Goal: Task Accomplishment & Management: Complete application form

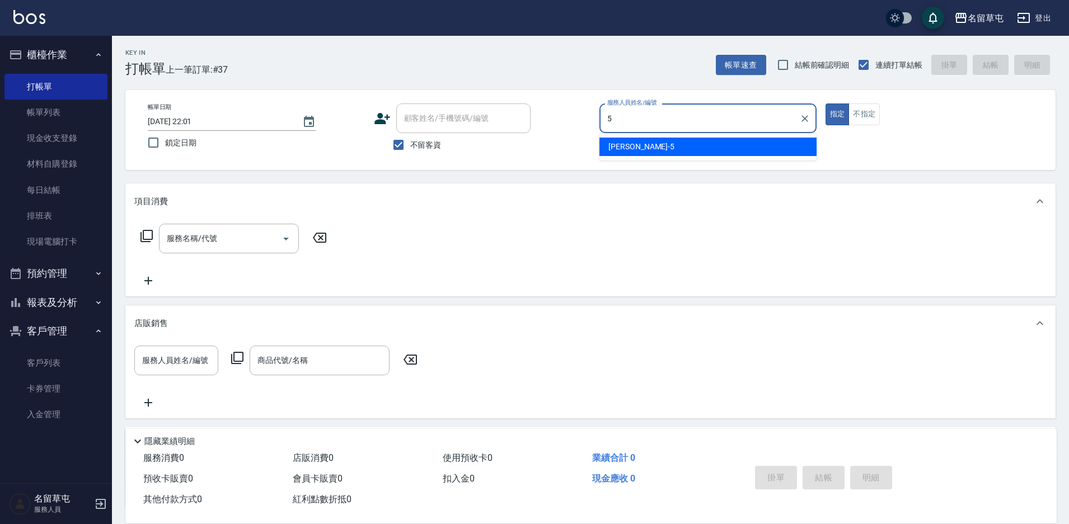
type input "5"
type button "true"
type input "[PERSON_NAME]-5"
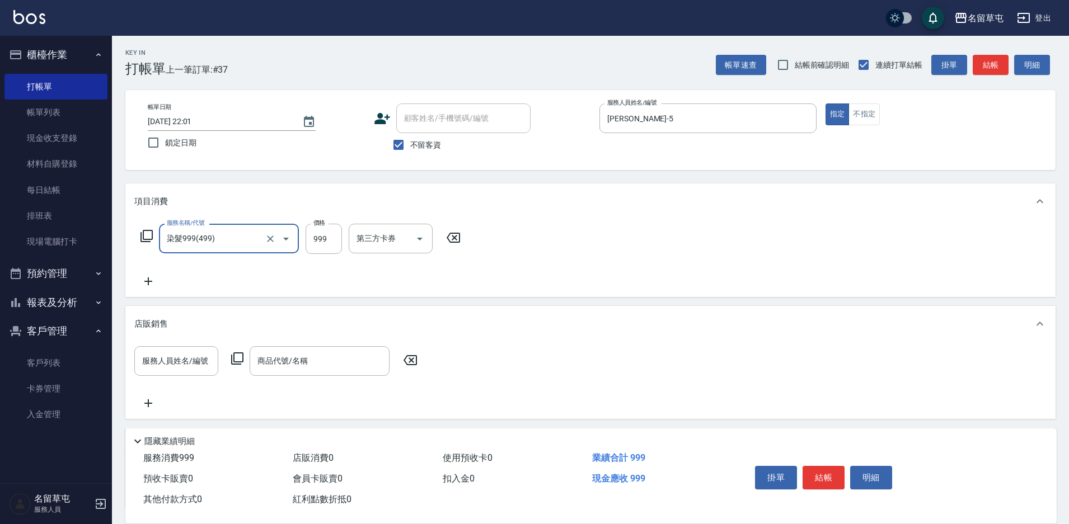
type input "染髮999(499)"
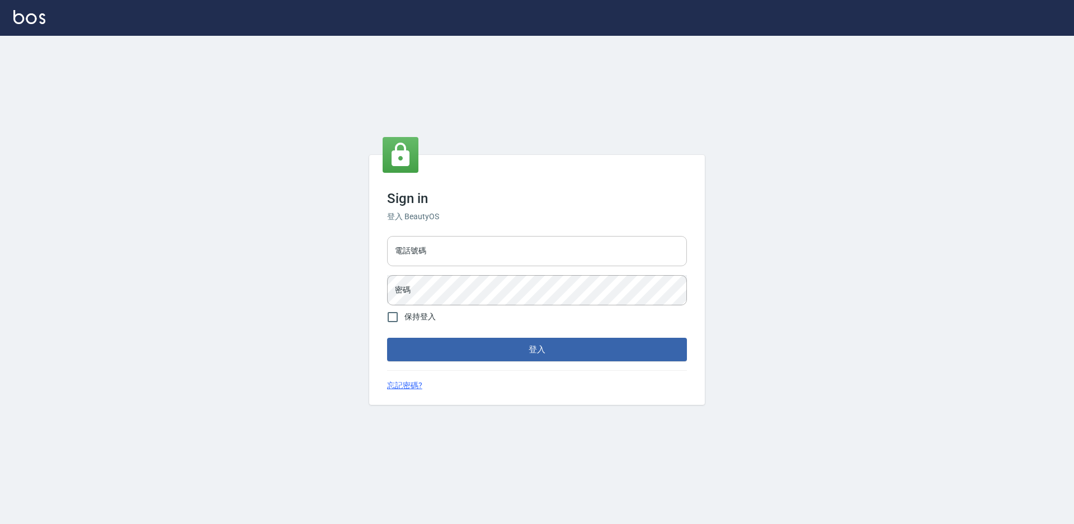
click at [463, 250] on input "電話號碼" at bounding box center [537, 251] width 300 height 30
type input "2306457"
click at [387, 338] on button "登入" at bounding box center [537, 350] width 300 height 24
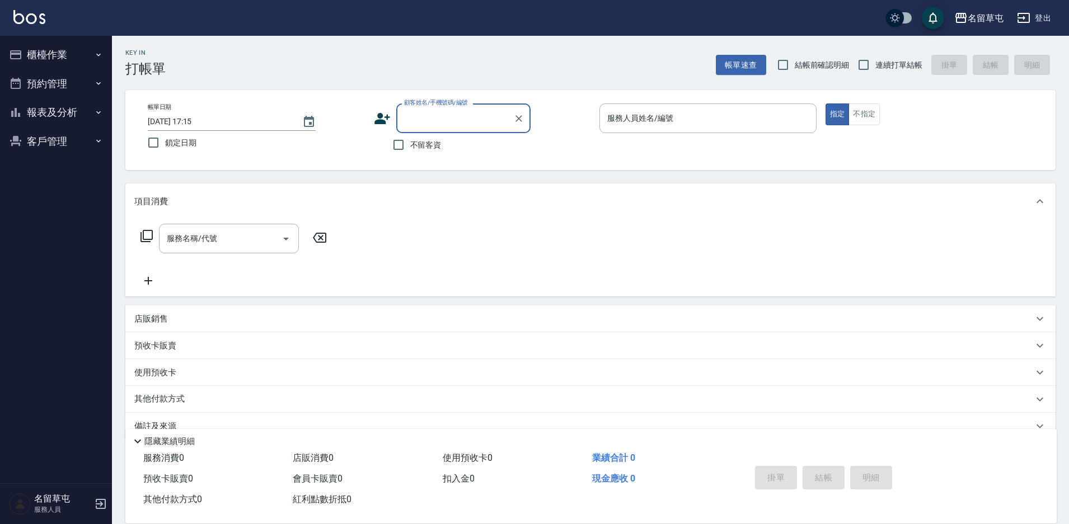
click at [426, 148] on span "不留客資" at bounding box center [425, 145] width 31 height 12
click at [410, 148] on input "不留客資" at bounding box center [399, 145] width 24 height 24
checkbox input "true"
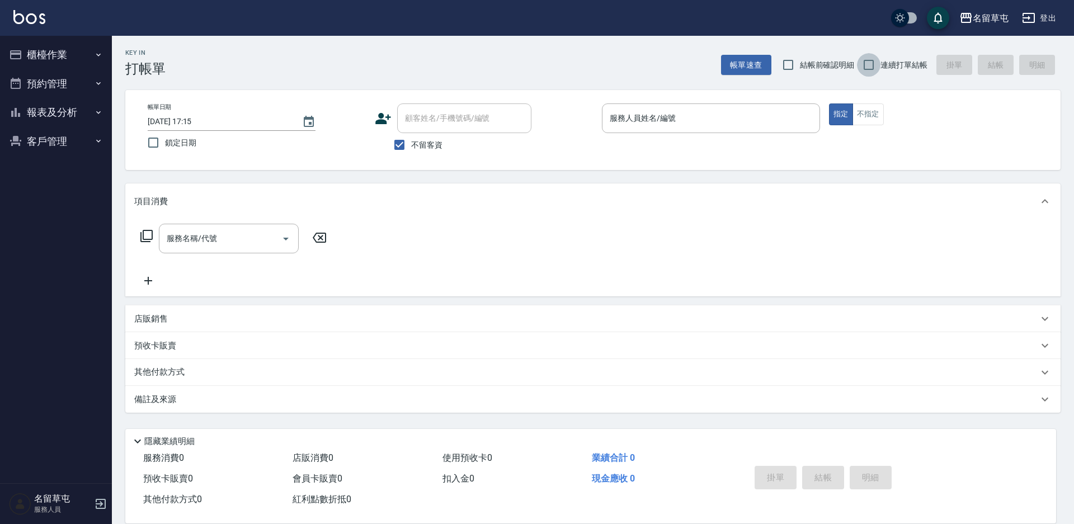
click at [870, 65] on input "連續打單結帳" at bounding box center [869, 65] width 24 height 24
checkbox input "true"
click at [757, 128] on input "服務人員姓名/編號" at bounding box center [711, 119] width 208 height 20
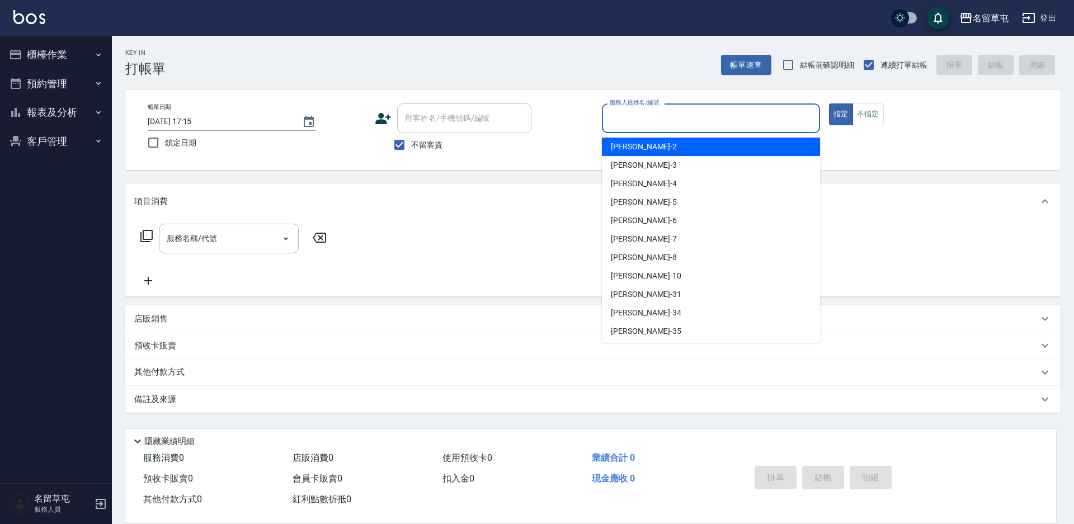
type input "6"
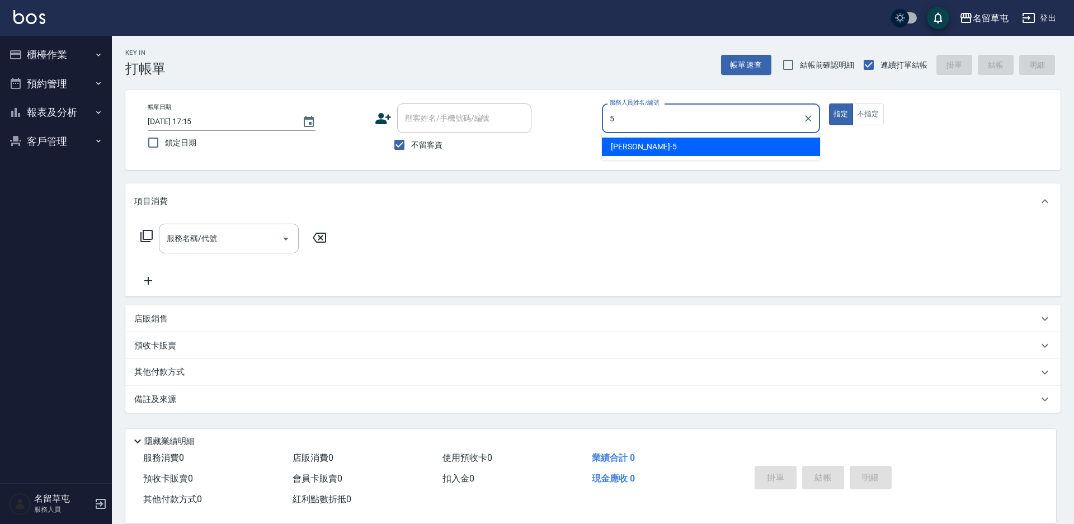
type input "5"
type button "true"
type input "[PERSON_NAME]-5"
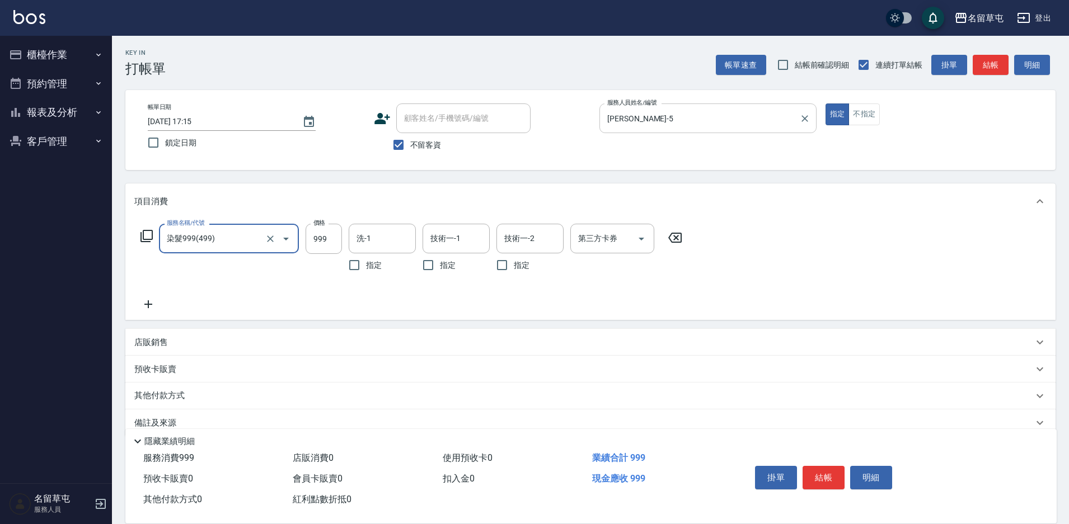
type input "染髮999(499)"
type input "999"
type input "游思岑-36"
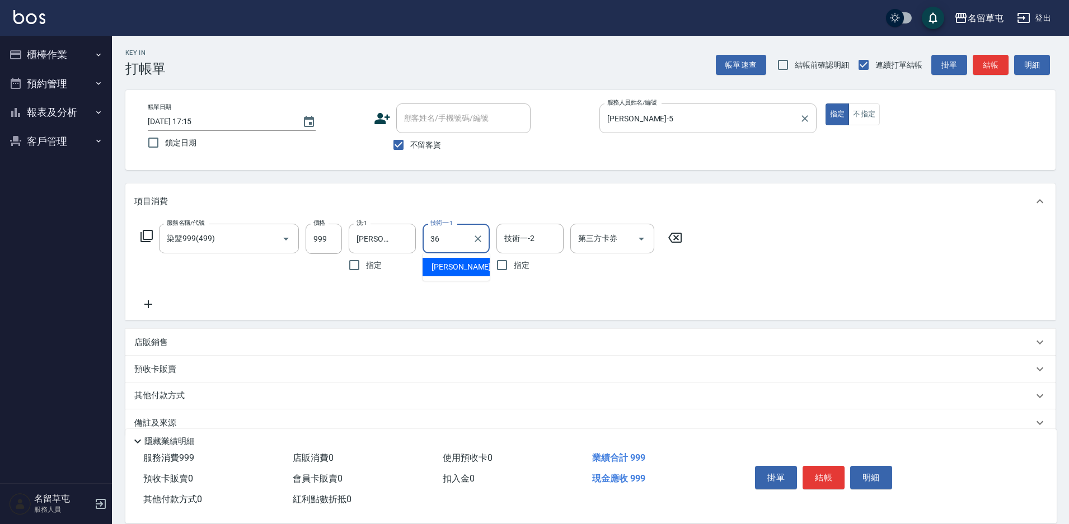
type input "游思岑-36"
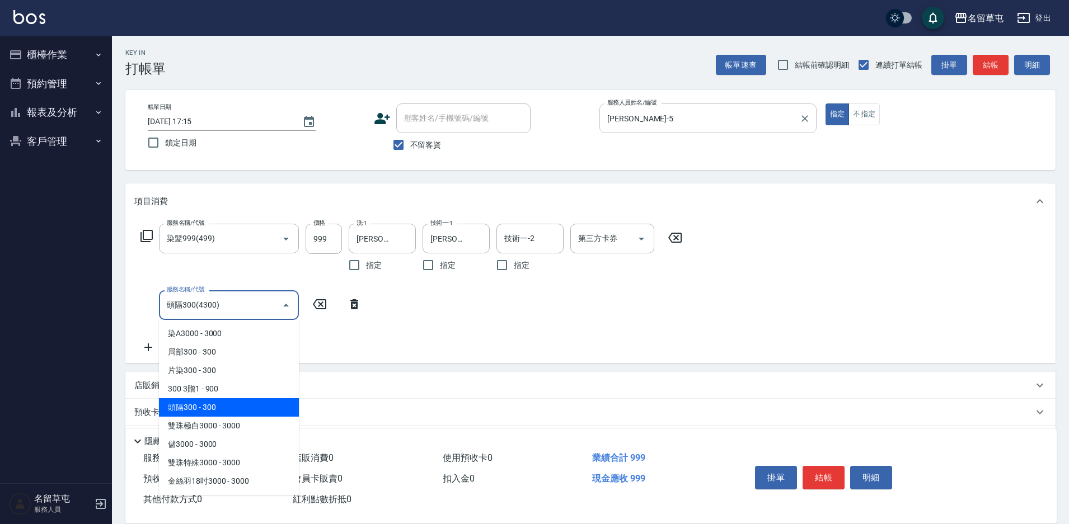
type input "頭隔300(4300)"
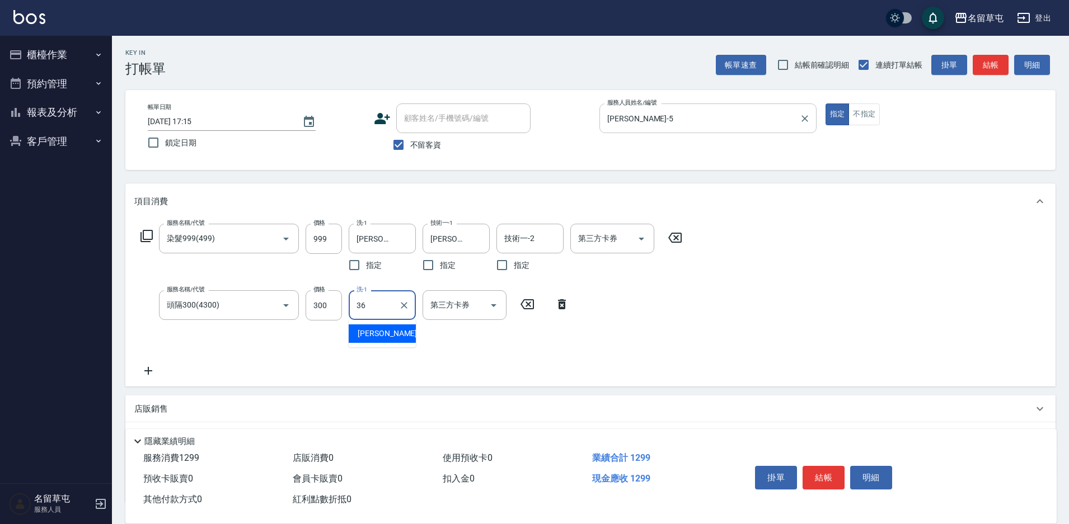
type input "游思岑-36"
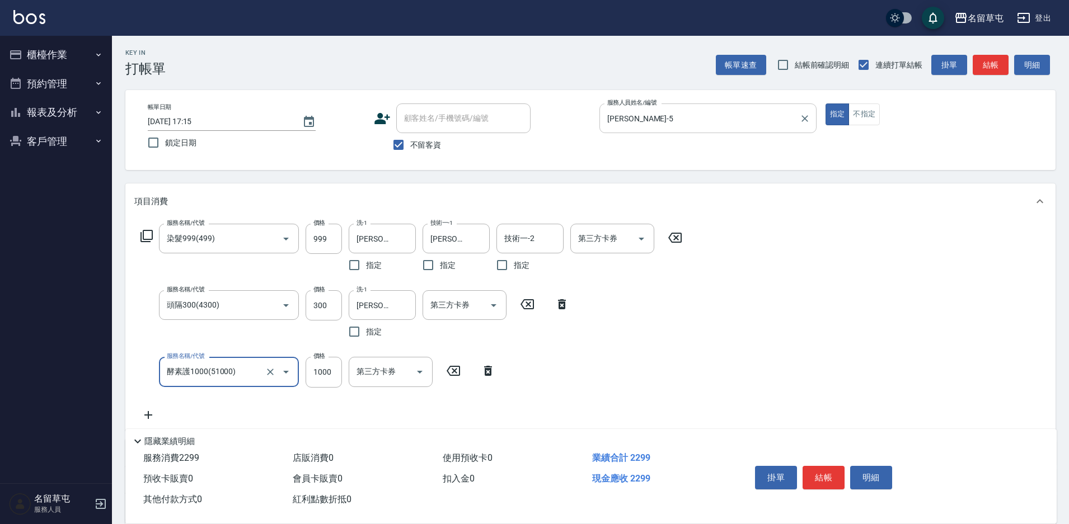
type input "酵素護1000(51000)"
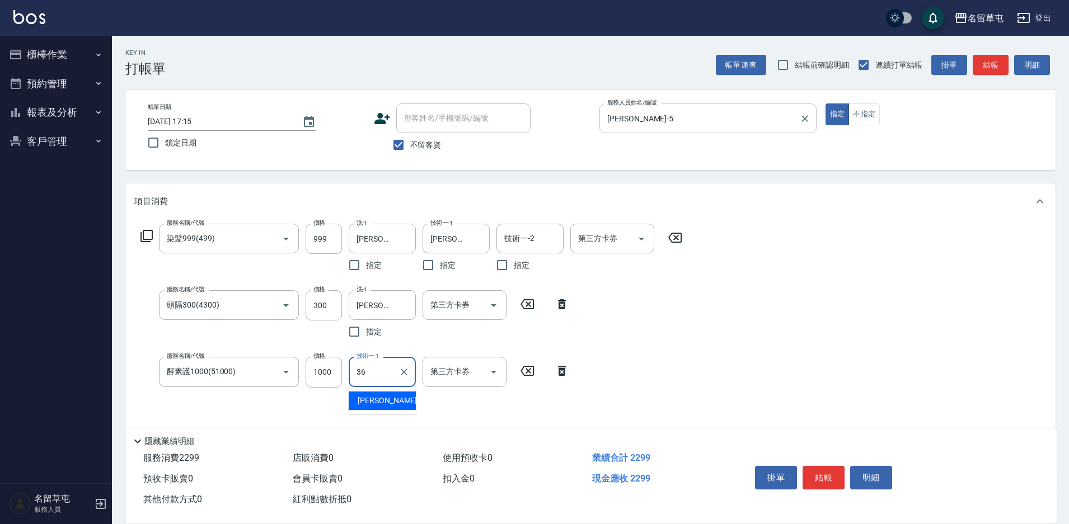
type input "游思岑-36"
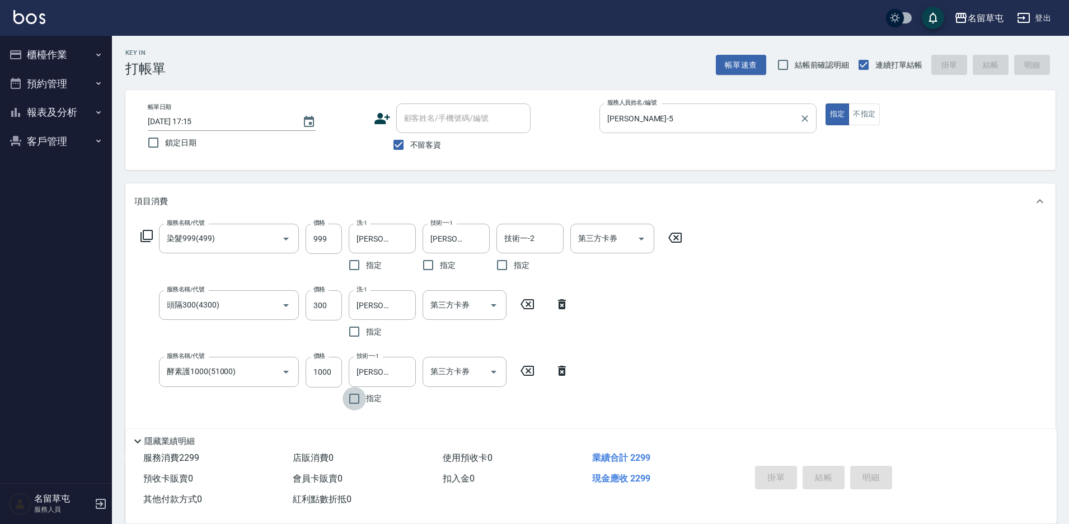
type input "2025/10/05 17:16"
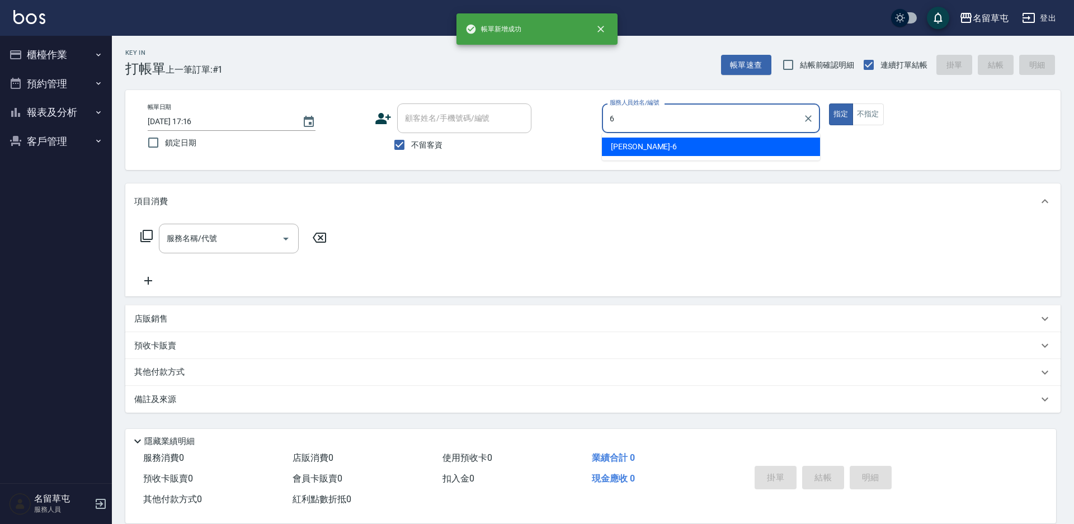
type input "林昀錚-6"
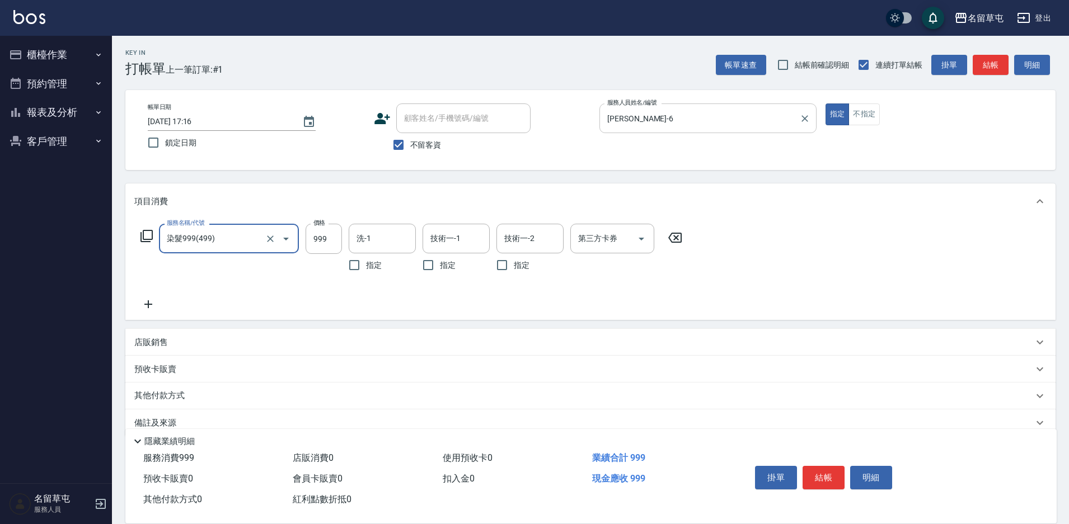
type input "染髮999(499)"
type input "800"
type input "洪振瑋-31"
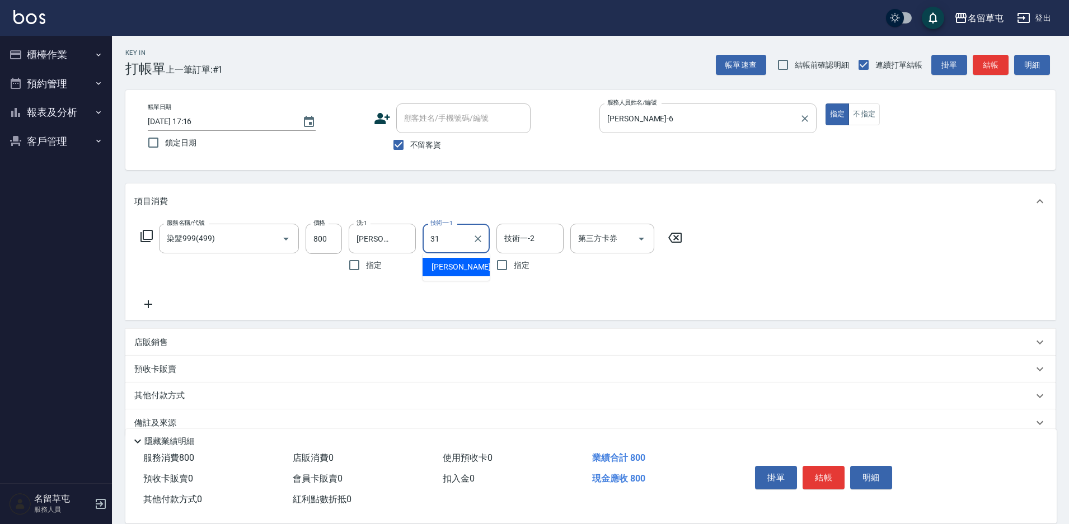
type input "洪振瑋-31"
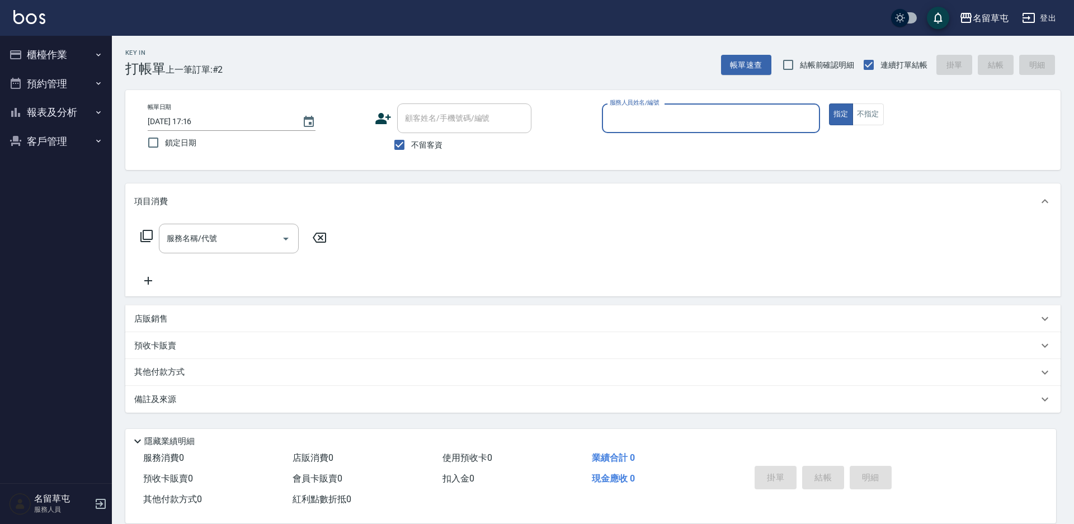
click at [69, 57] on button "櫃檯作業" at bounding box center [55, 54] width 103 height 29
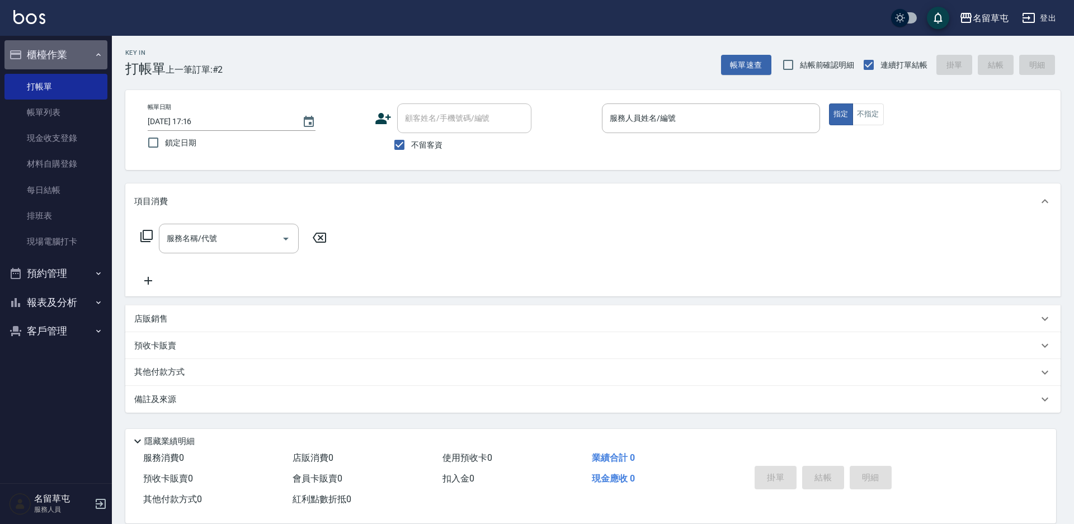
click at [63, 48] on button "櫃檯作業" at bounding box center [55, 54] width 103 height 29
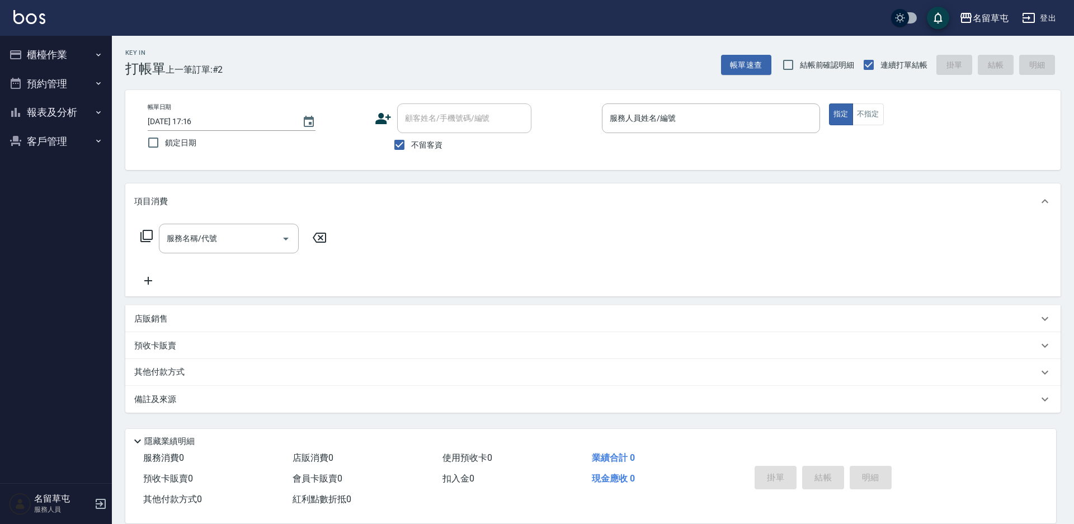
click at [4, 40] on button "櫃檯作業" at bounding box center [55, 54] width 103 height 29
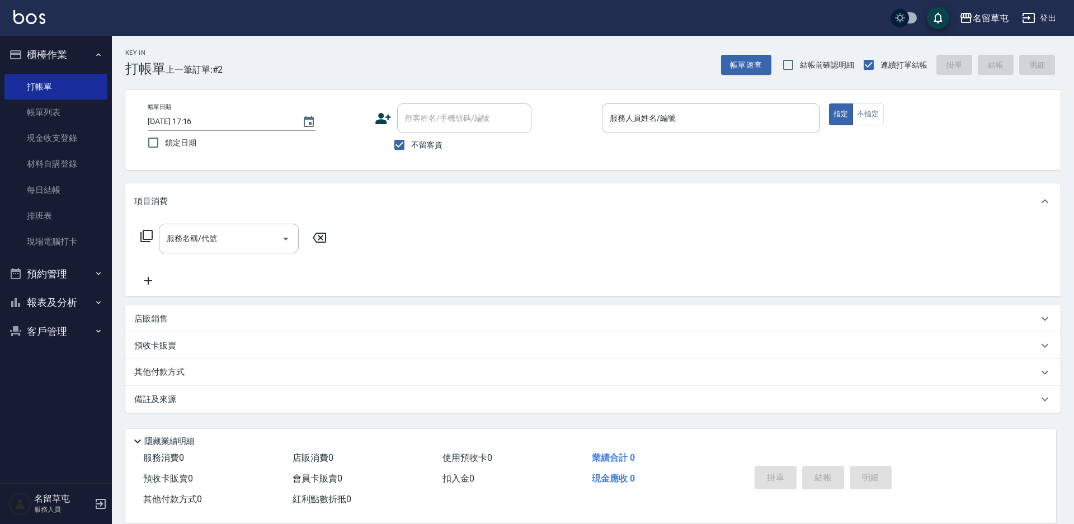
click at [4, 40] on button "櫃檯作業" at bounding box center [55, 54] width 103 height 29
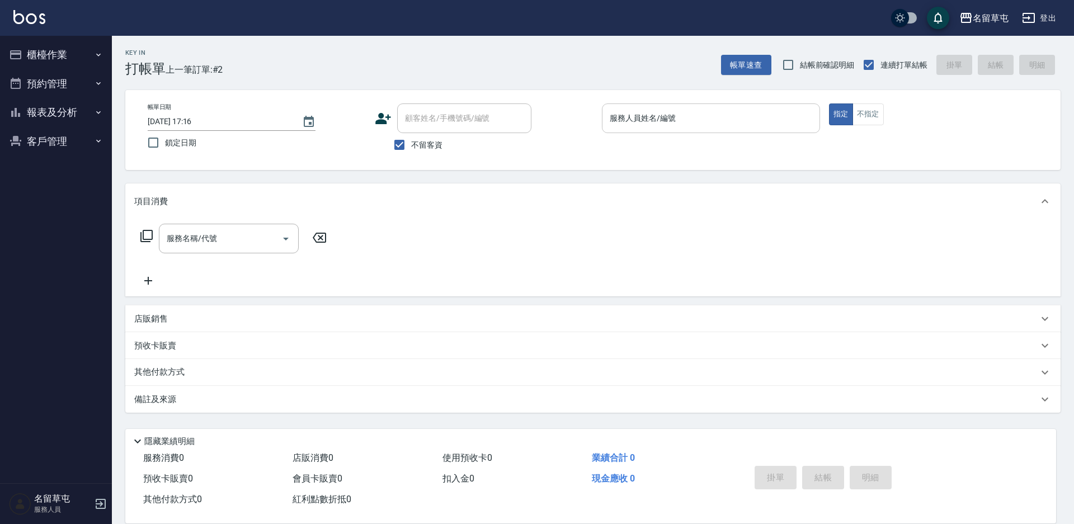
click at [741, 133] on div "服務人員姓名/編號" at bounding box center [711, 119] width 218 height 30
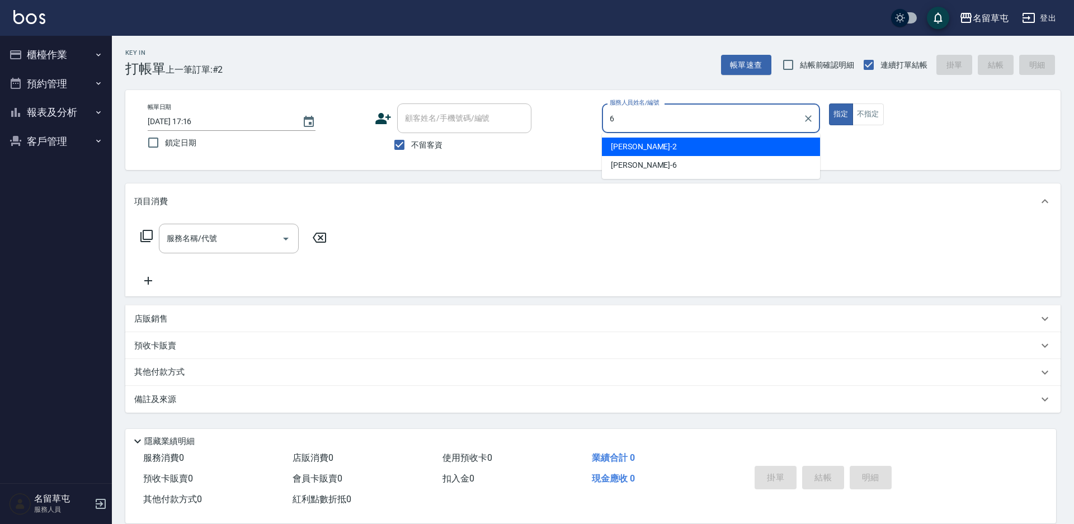
type input "林昀錚-6"
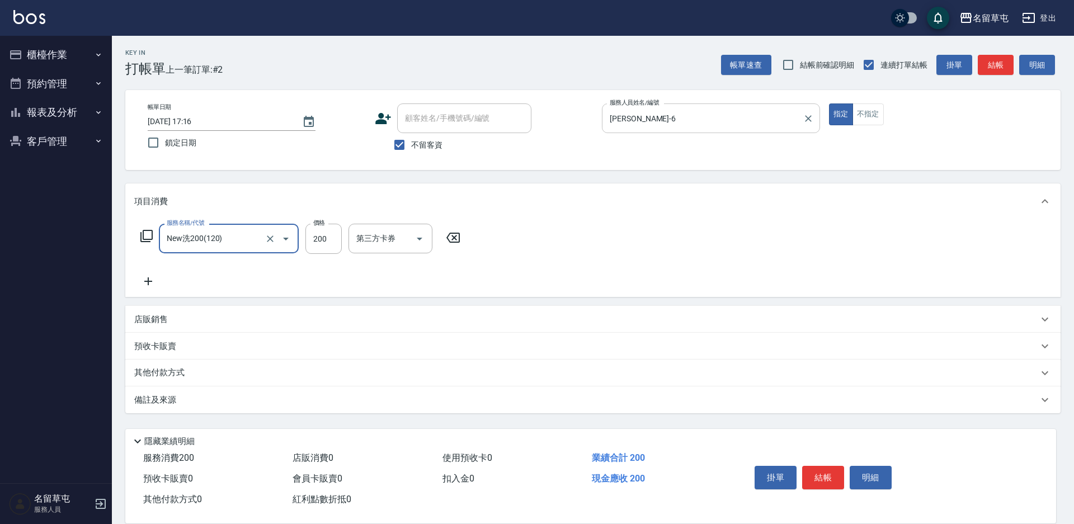
type input "New洗200(120)"
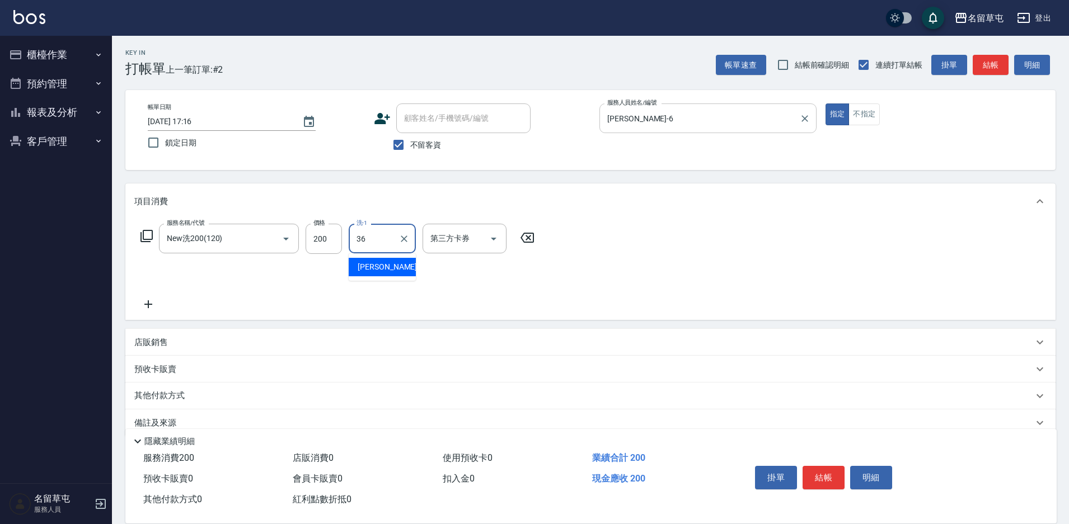
type input "游思岑-36"
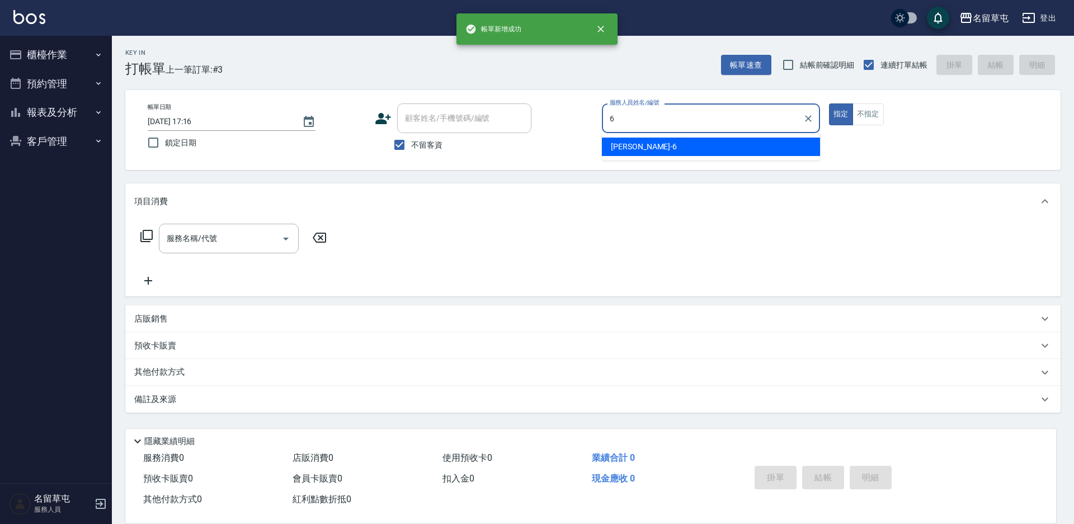
type input "林昀錚-6"
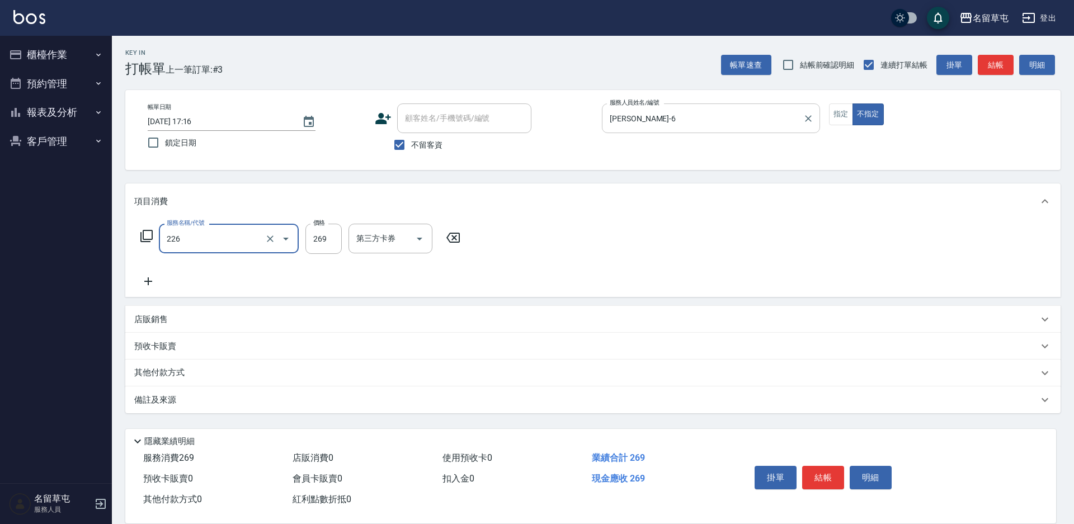
type input "洗剪269(226)"
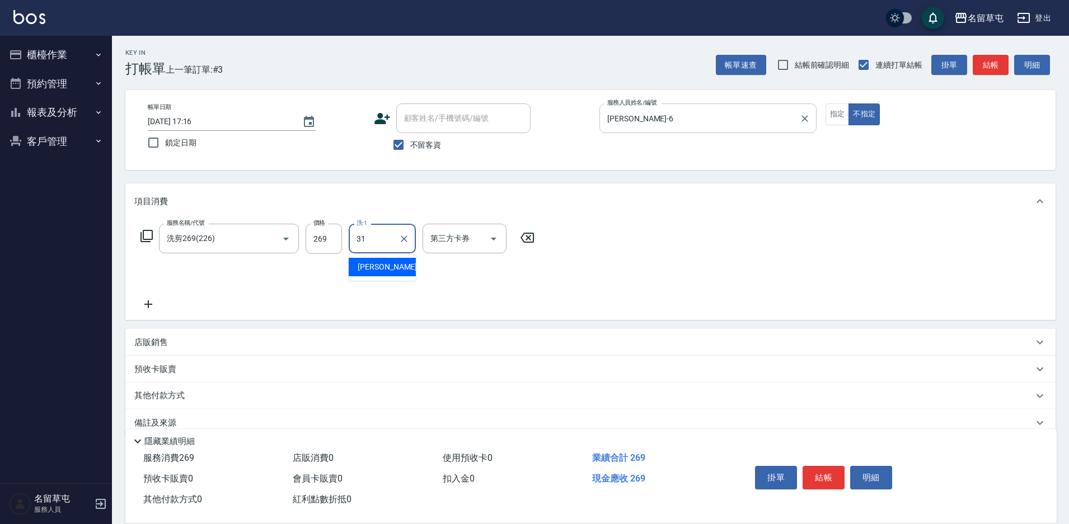
type input "洪振瑋-31"
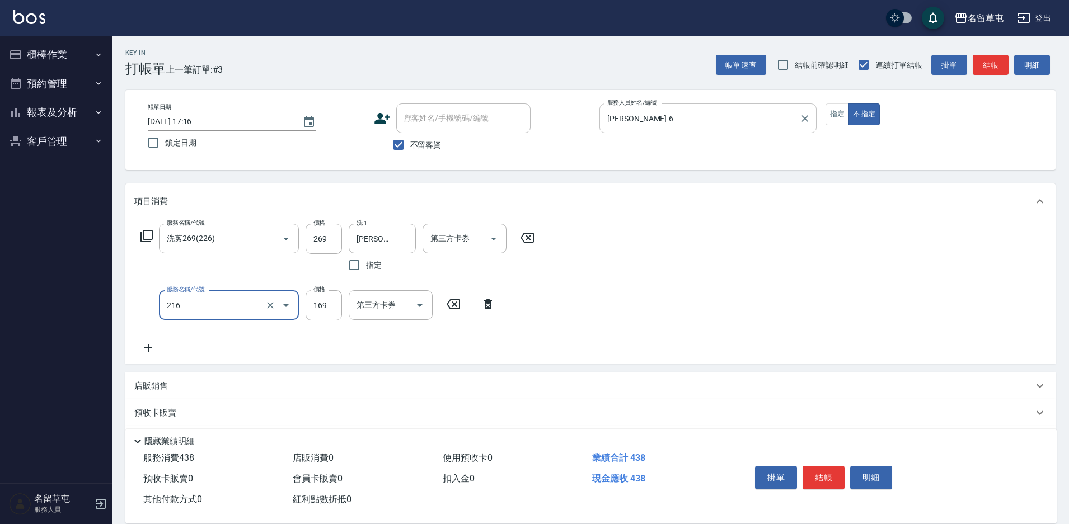
type input "剪髮169(216)"
click at [234, 318] on div "剪髮169(216) 服務名稱/代號" at bounding box center [229, 305] width 140 height 30
type input "精油50(105)"
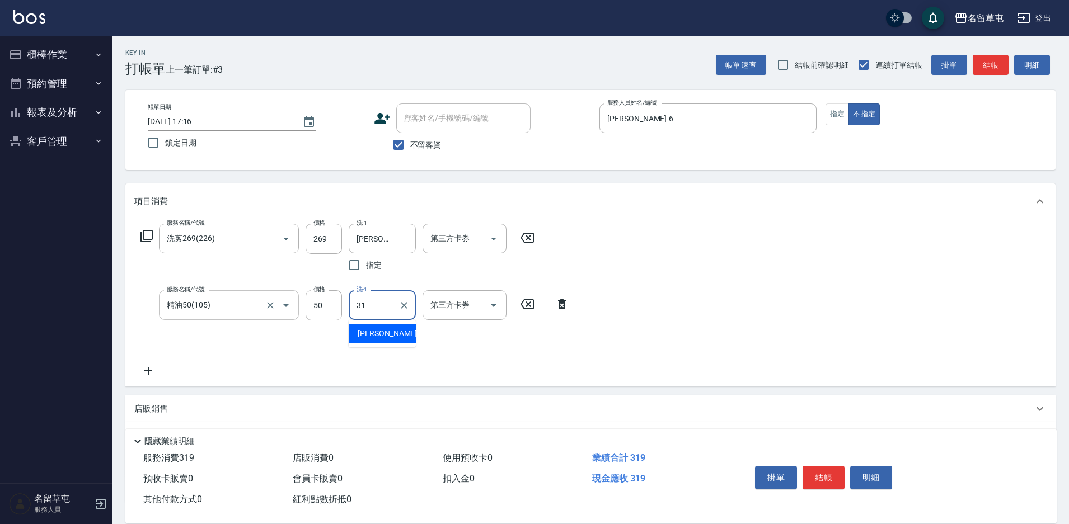
type input "洪振瑋-31"
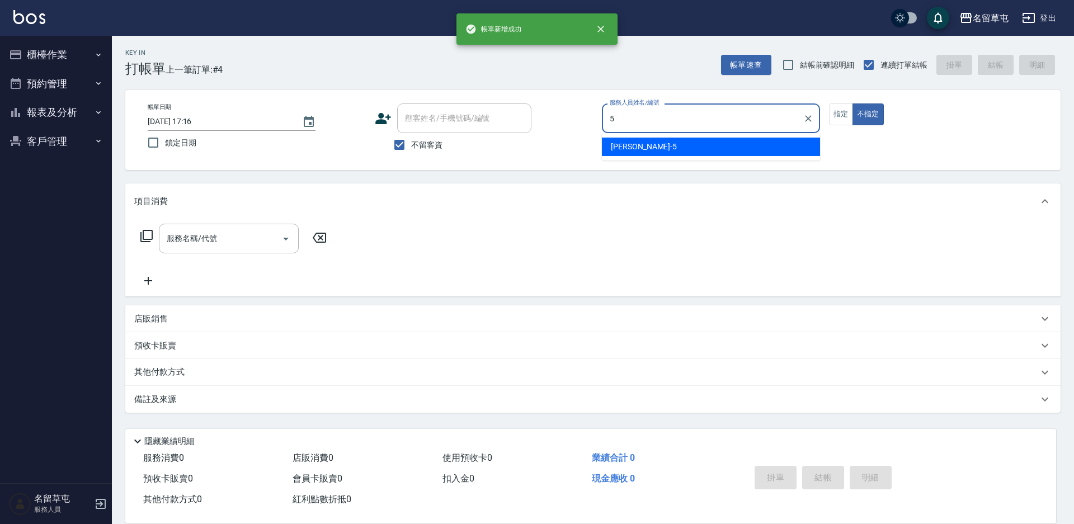
type input "5"
type button "false"
type input "[PERSON_NAME]-5"
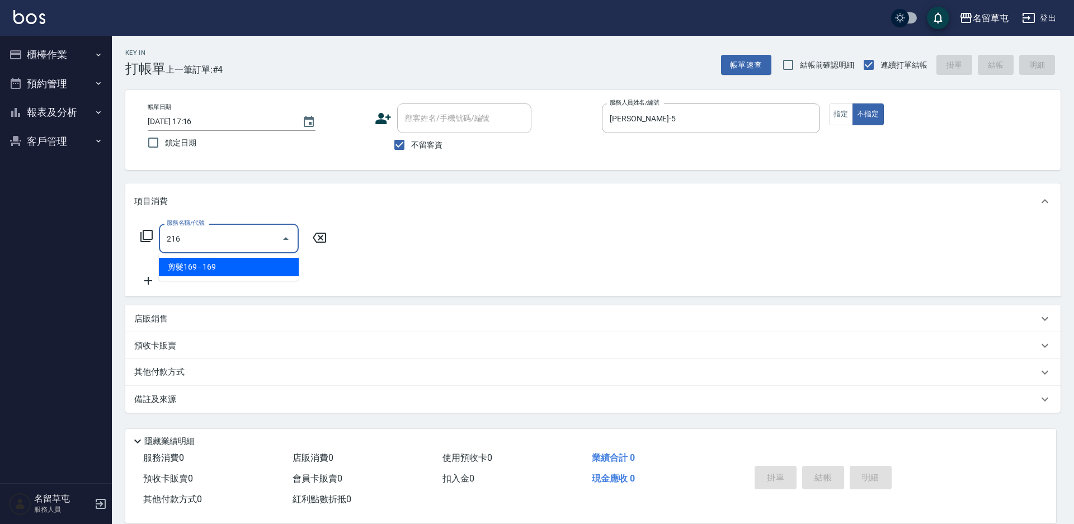
type input "剪髮169(216)"
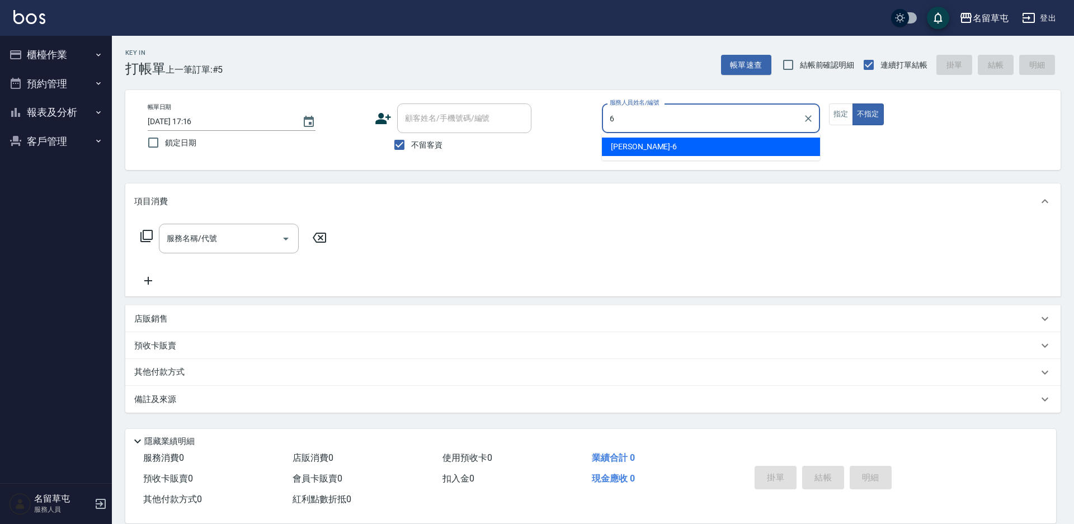
type input "林昀錚-6"
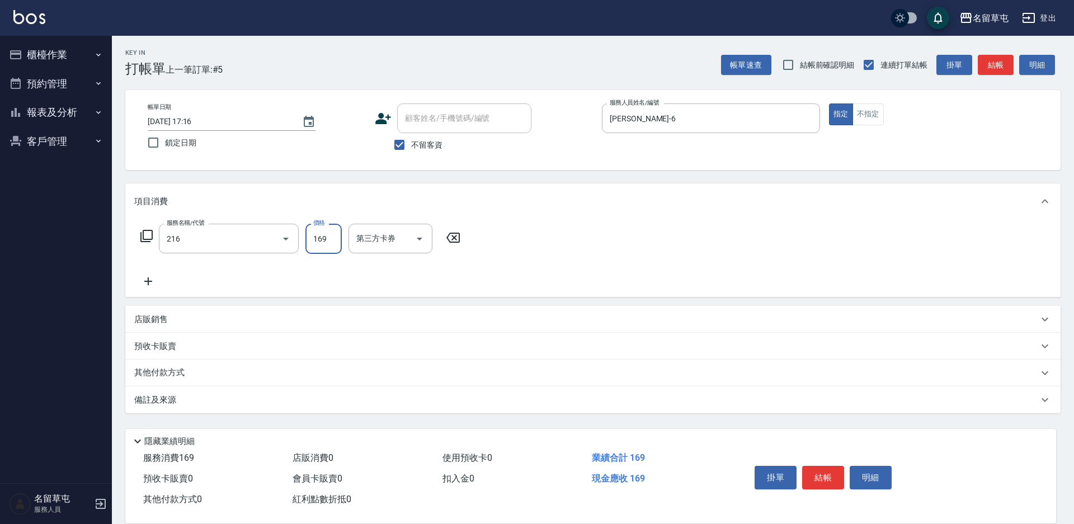
type input "剪髮169(216)"
type input "200"
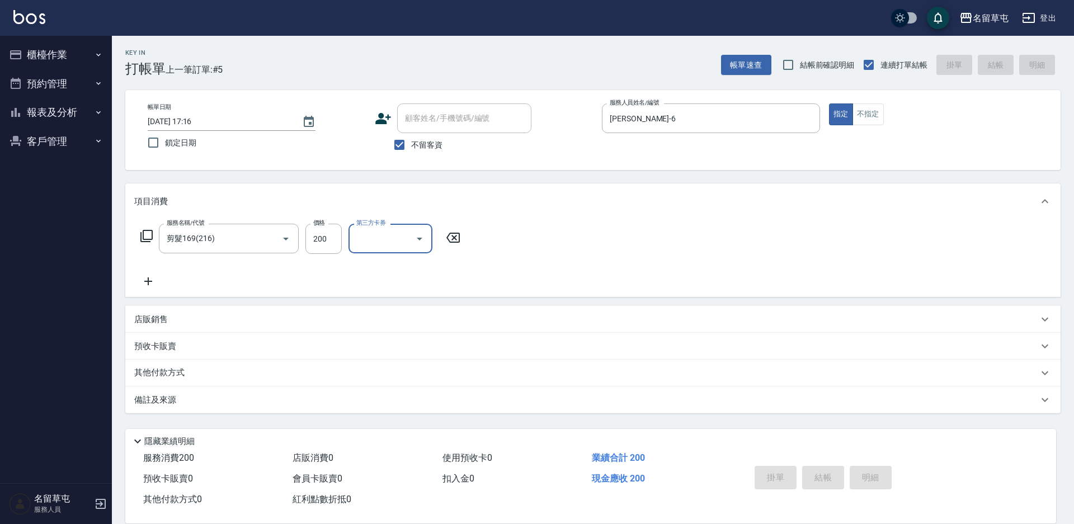
type input "2025/10/05 17:17"
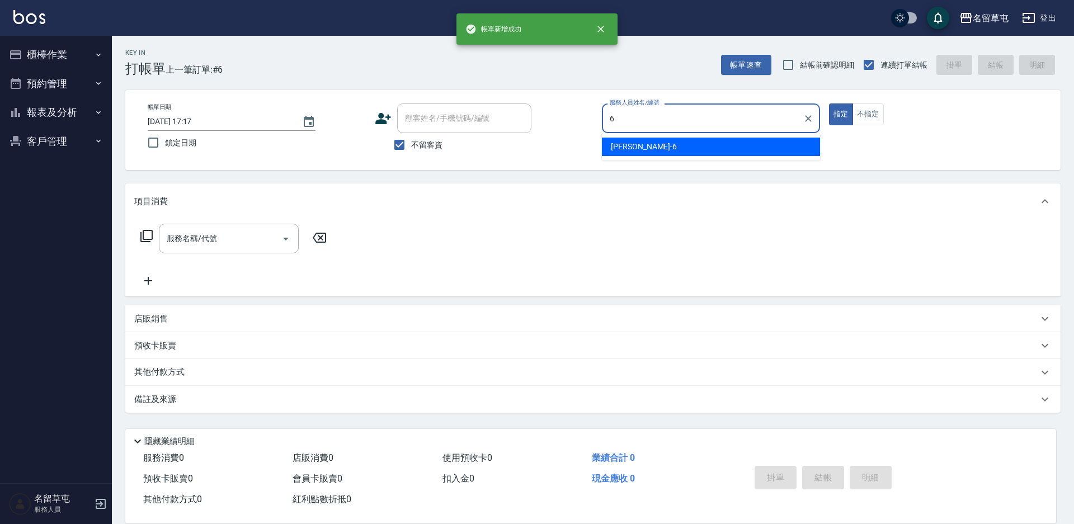
type input "林昀錚-6"
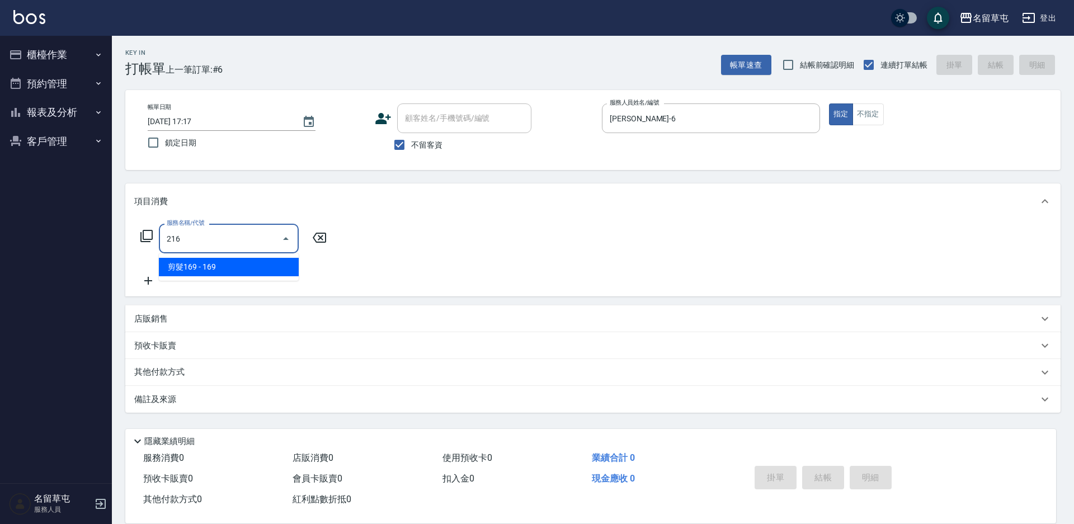
type input "剪髮169(216)"
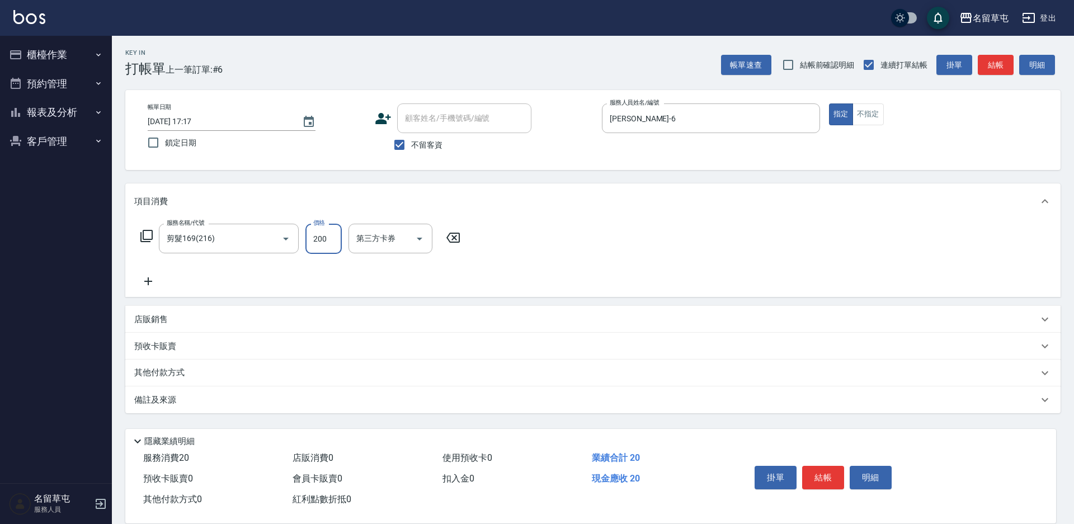
type input "200"
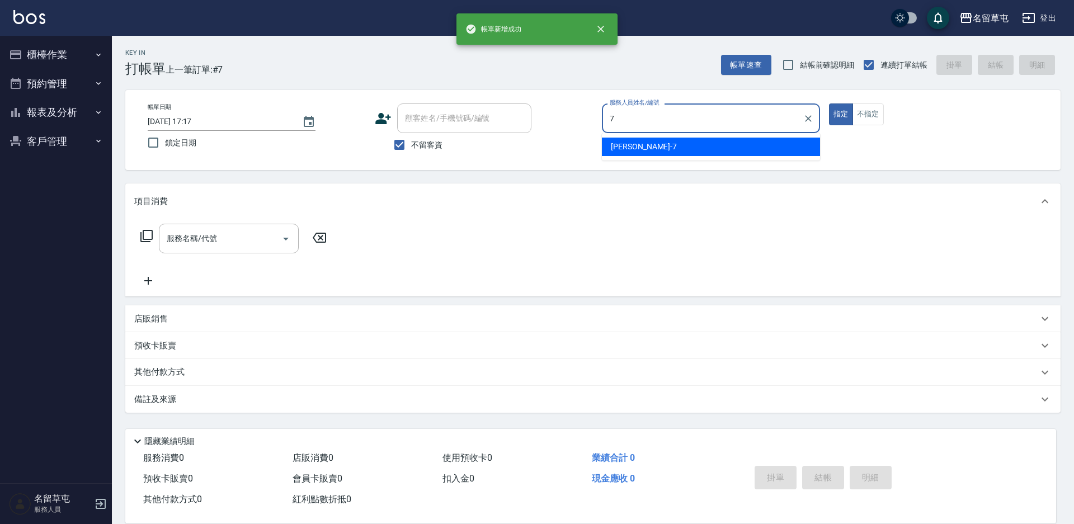
type input "林志青-7"
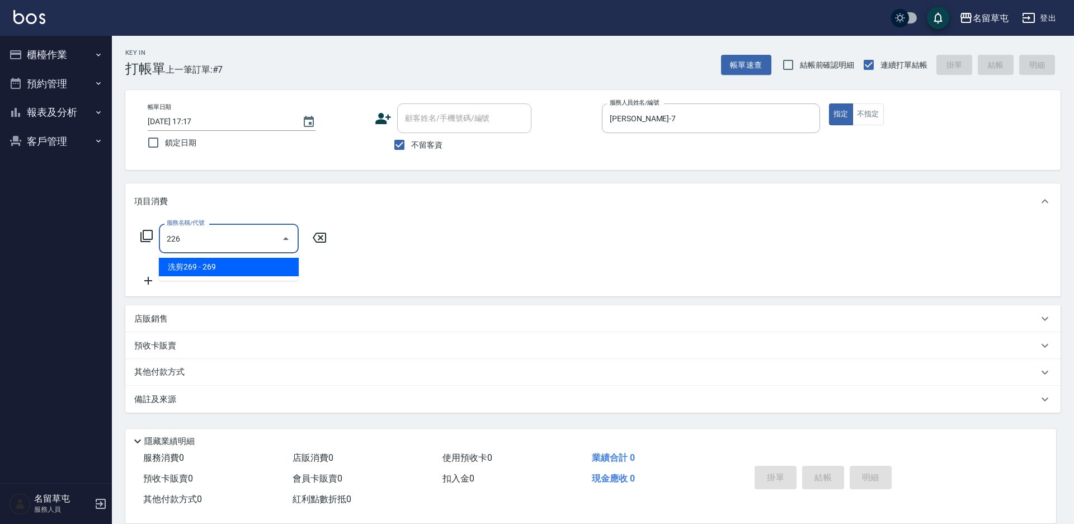
type input "洗剪269(226)"
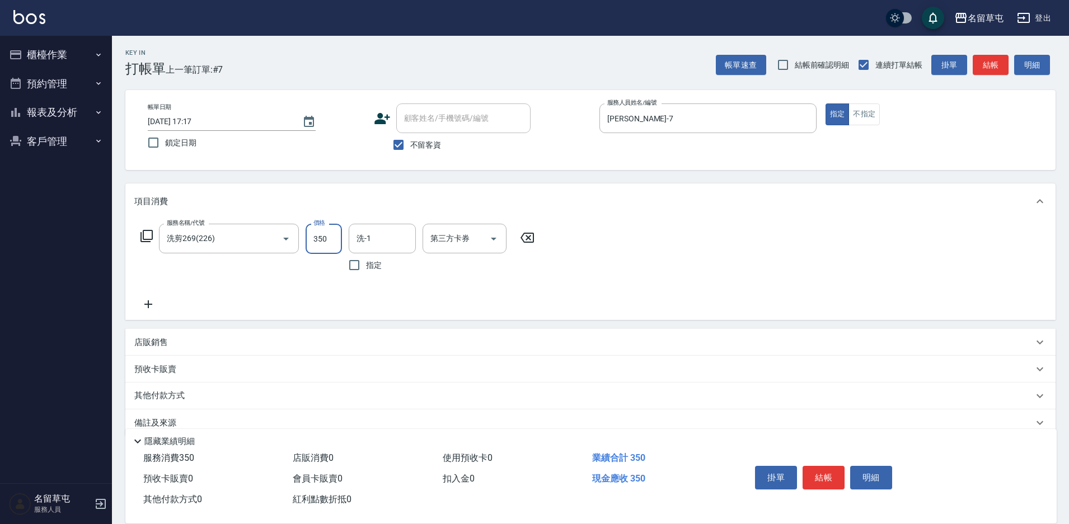
type input "350"
type input "游思岑-36"
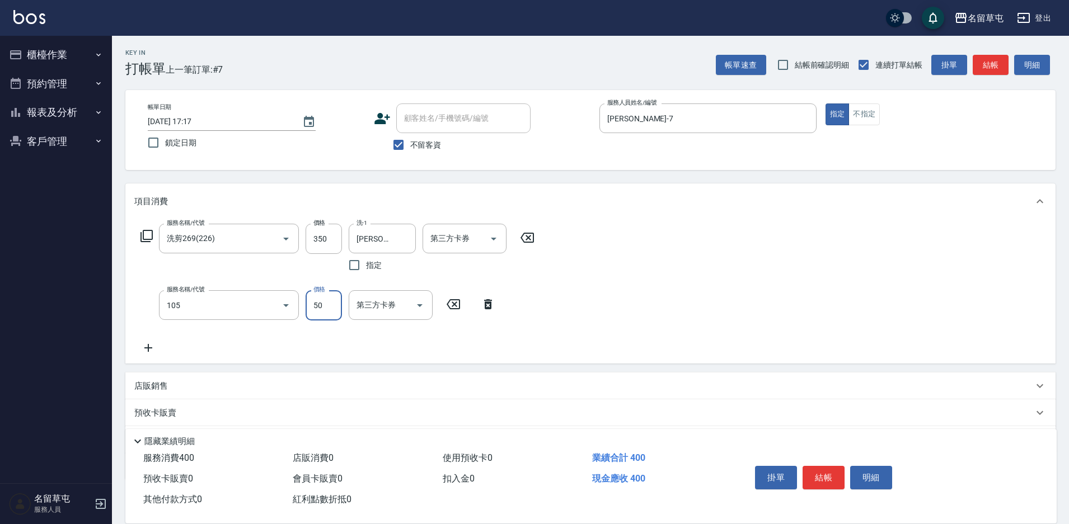
type input "精油50(105)"
type input "游思岑-36"
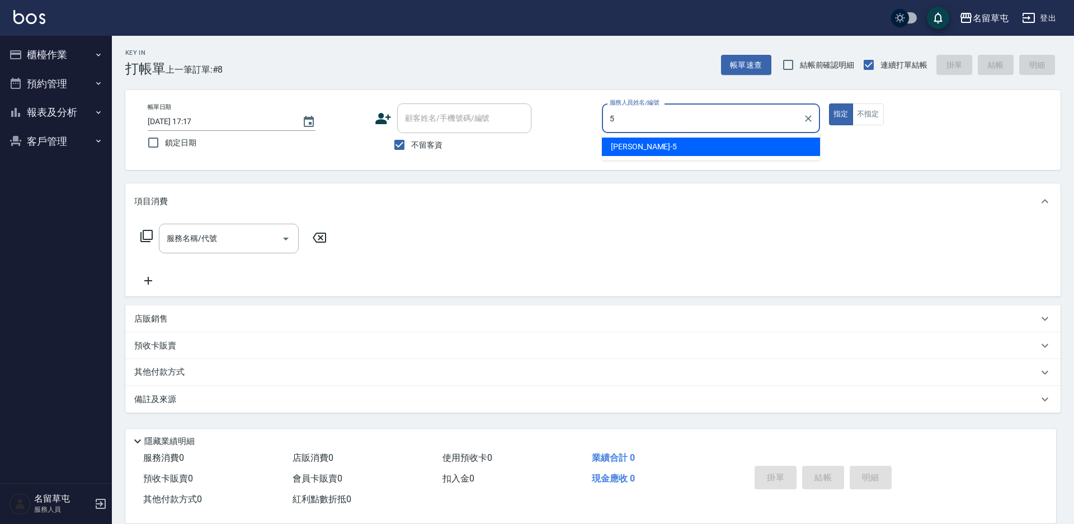
type input "[PERSON_NAME]-5"
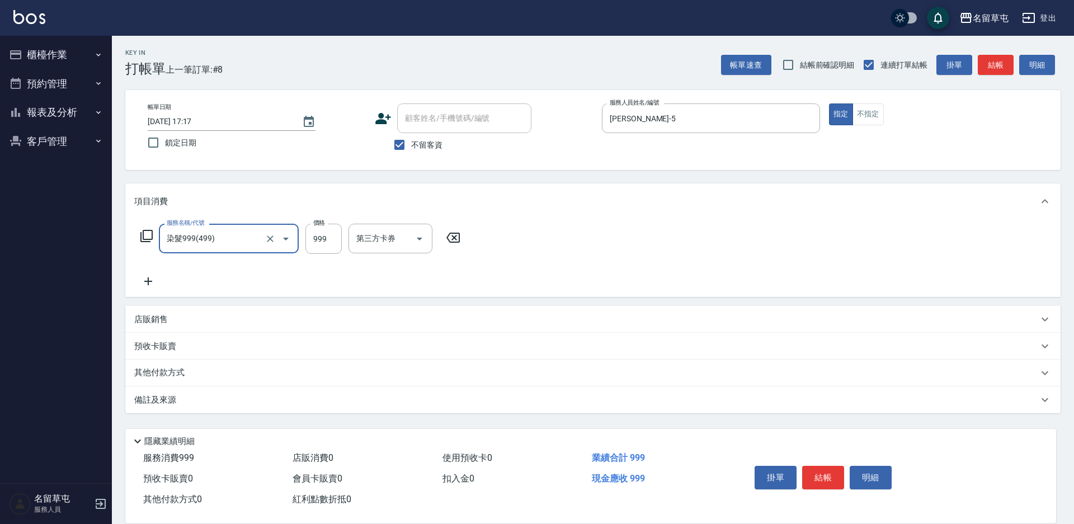
type input "染髮999(499)"
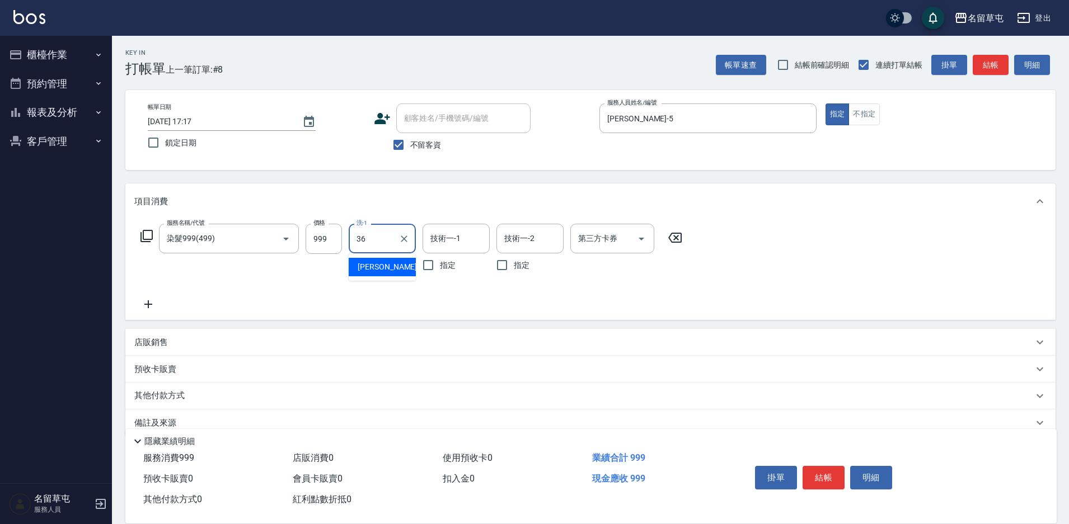
type input "游思岑-36"
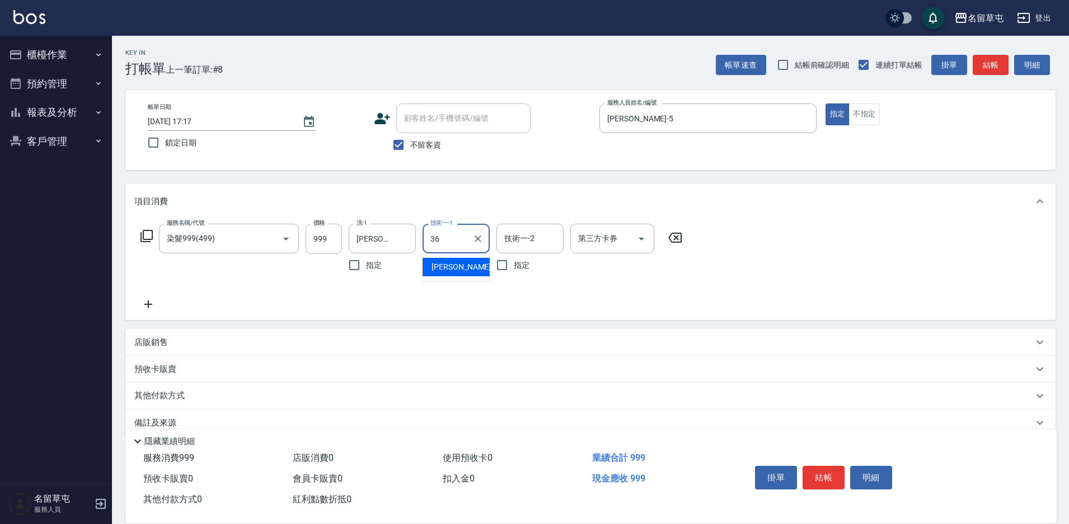
type input "游思岑-36"
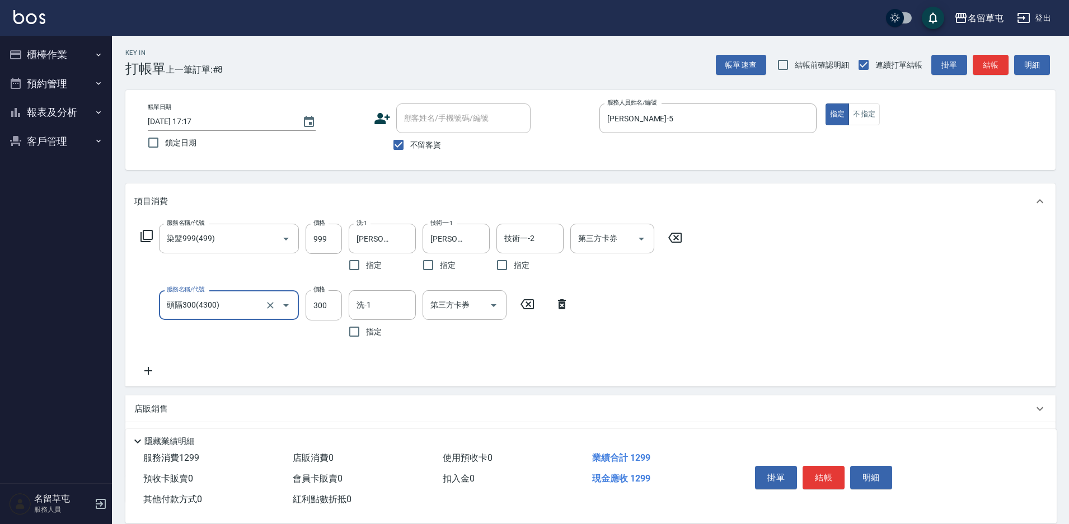
type input "頭隔300(4300)"
type input "游思岑-36"
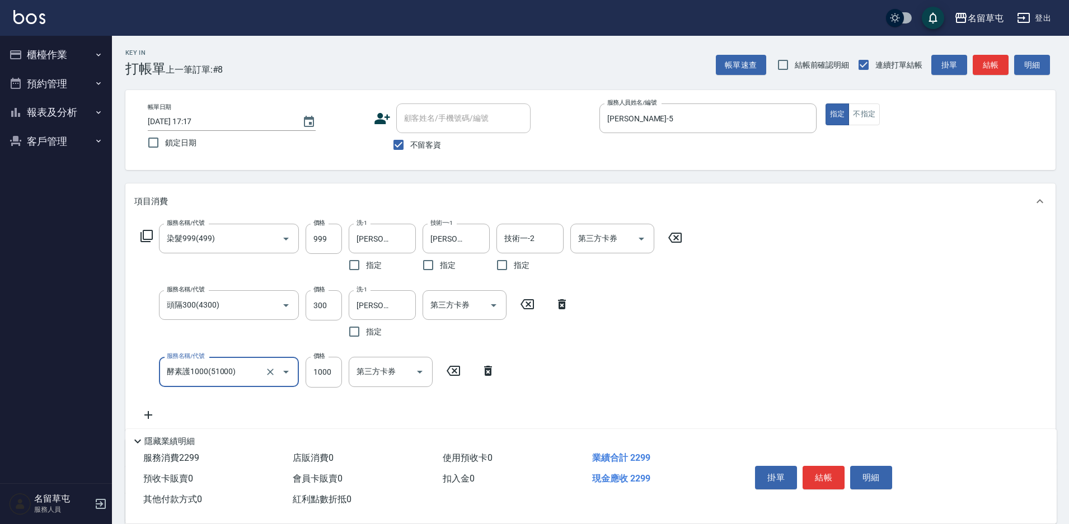
type input "酵素護1000(51000)"
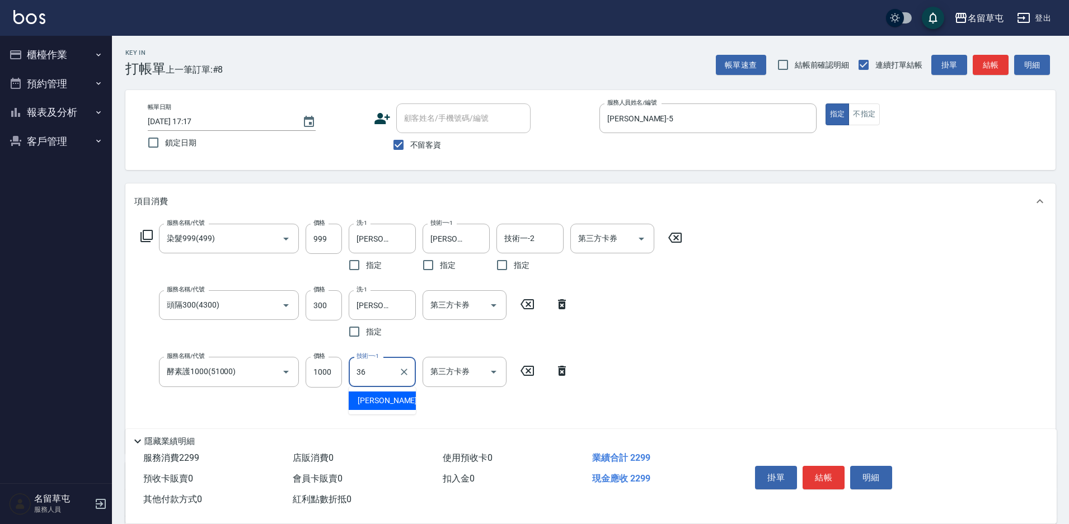
type input "游思岑-36"
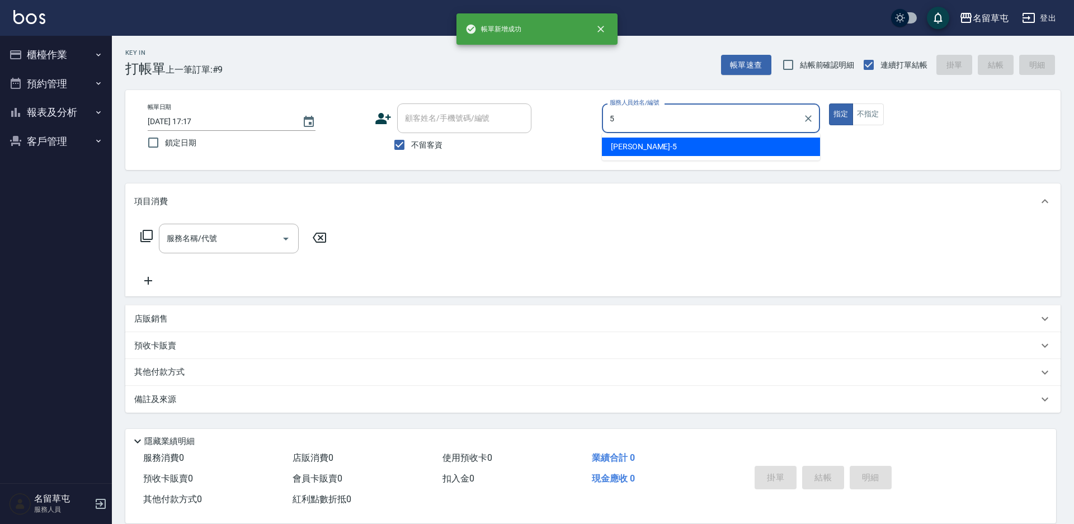
type input "[PERSON_NAME]-5"
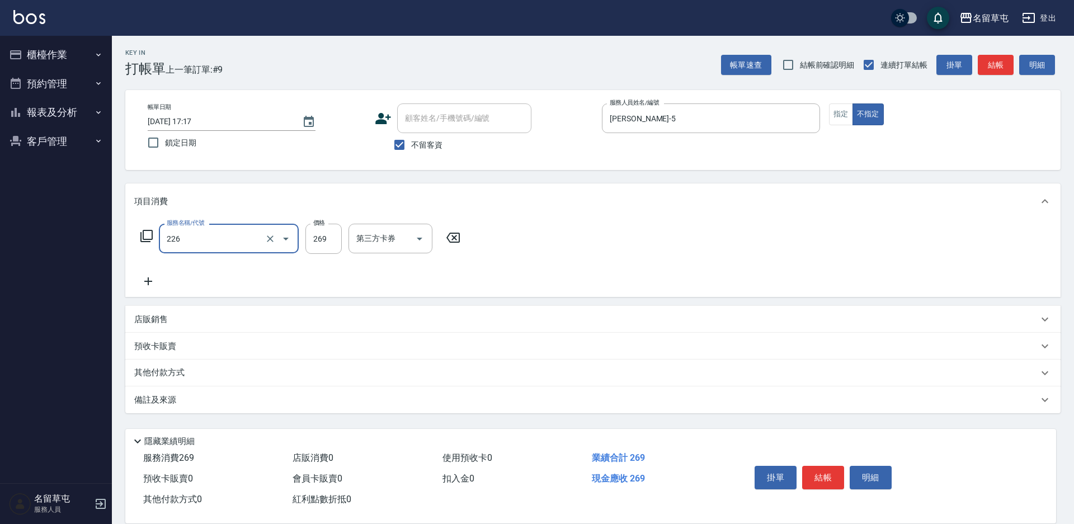
type input "洗剪269(226)"
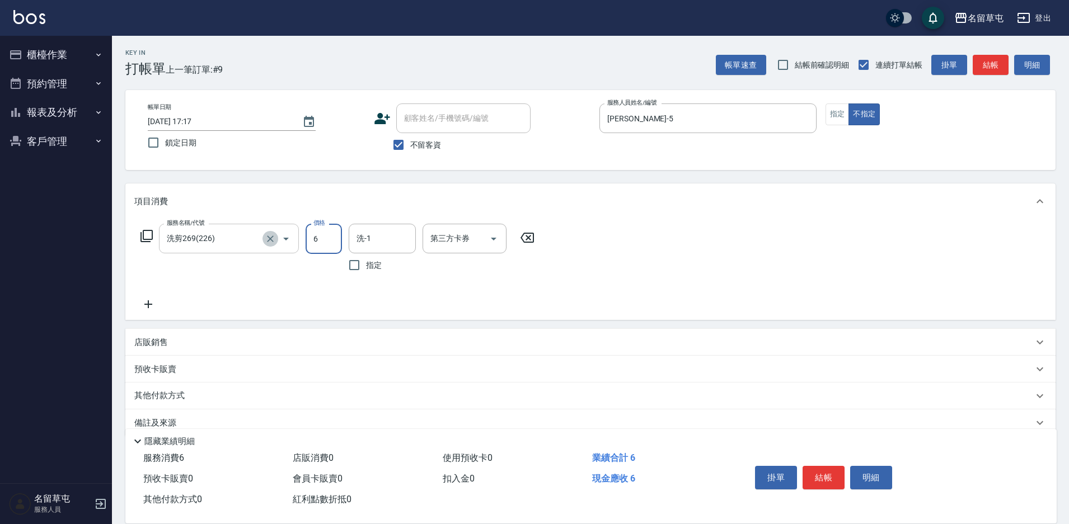
click at [266, 243] on icon "Clear" at bounding box center [270, 238] width 11 height 11
type input "6"
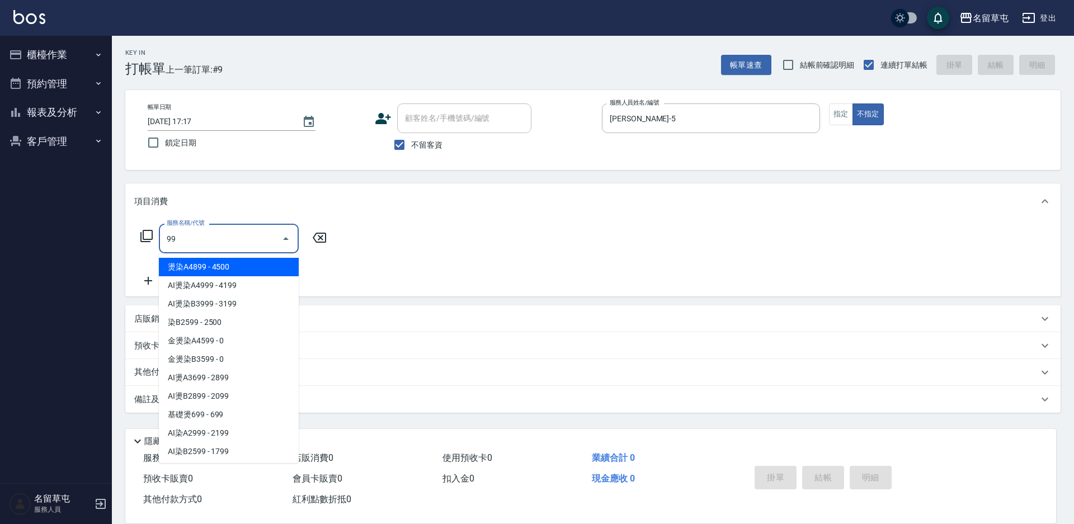
type input "9"
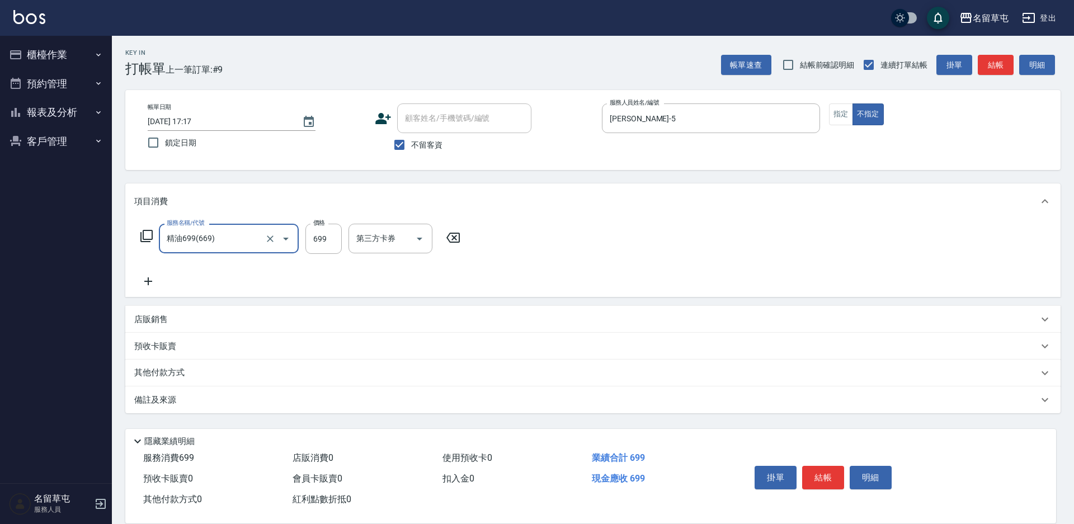
type input "精油699(669)"
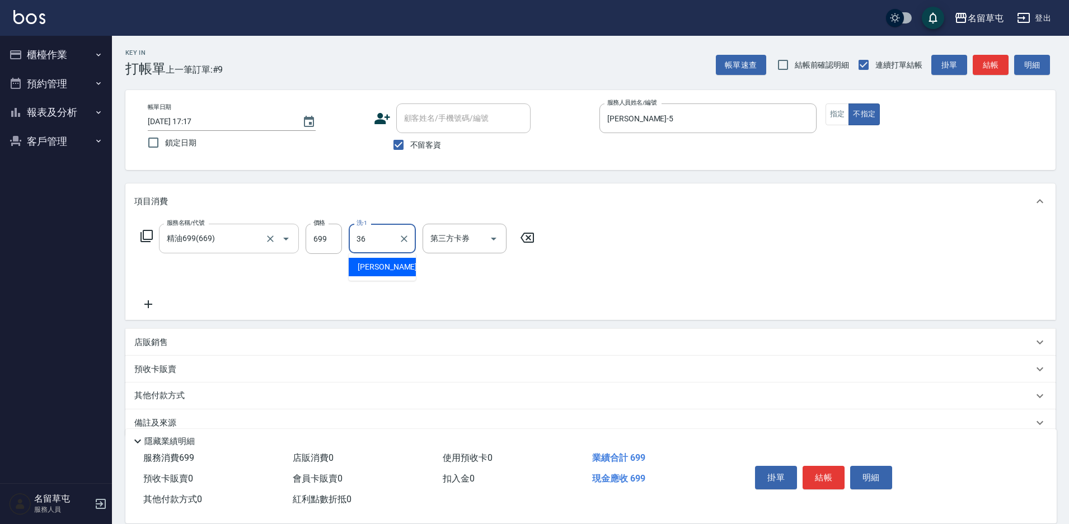
type input "游思岑-36"
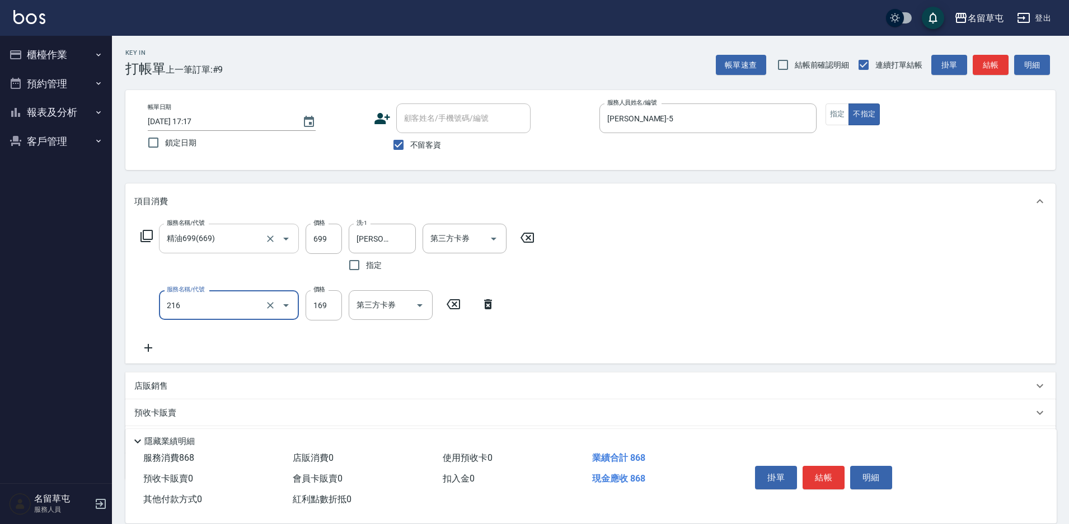
type input "剪髮169(216)"
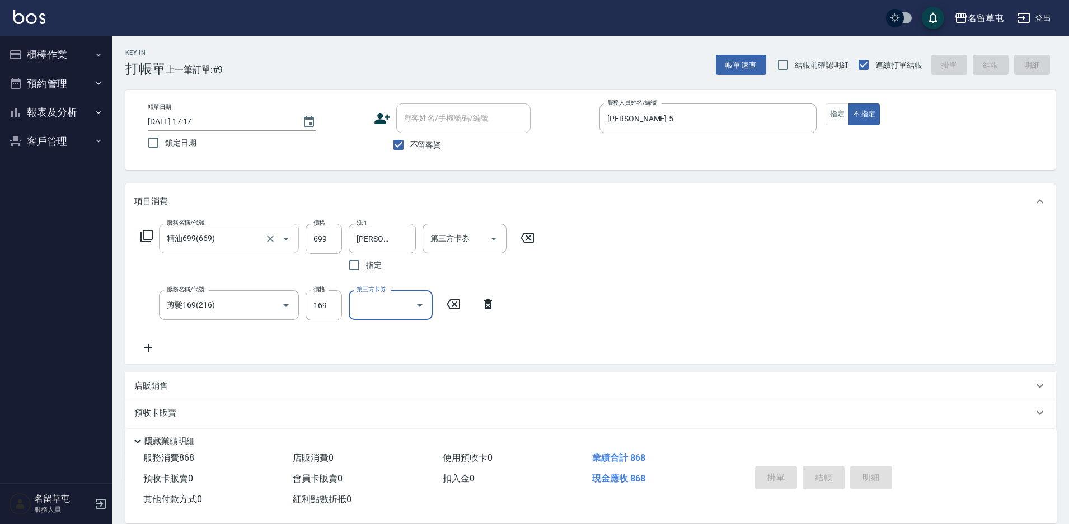
type input "2025/10/05 17:18"
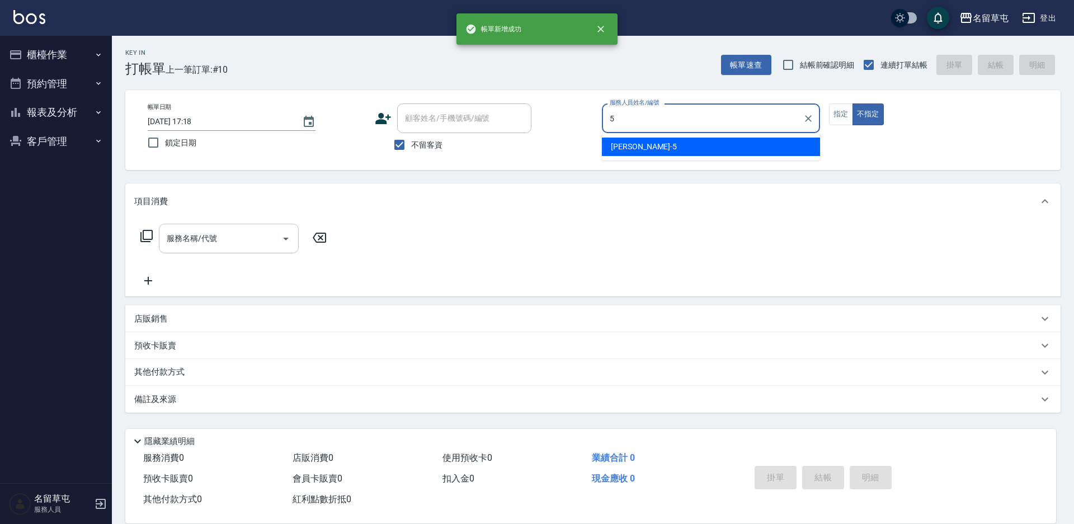
type input "[PERSON_NAME]-5"
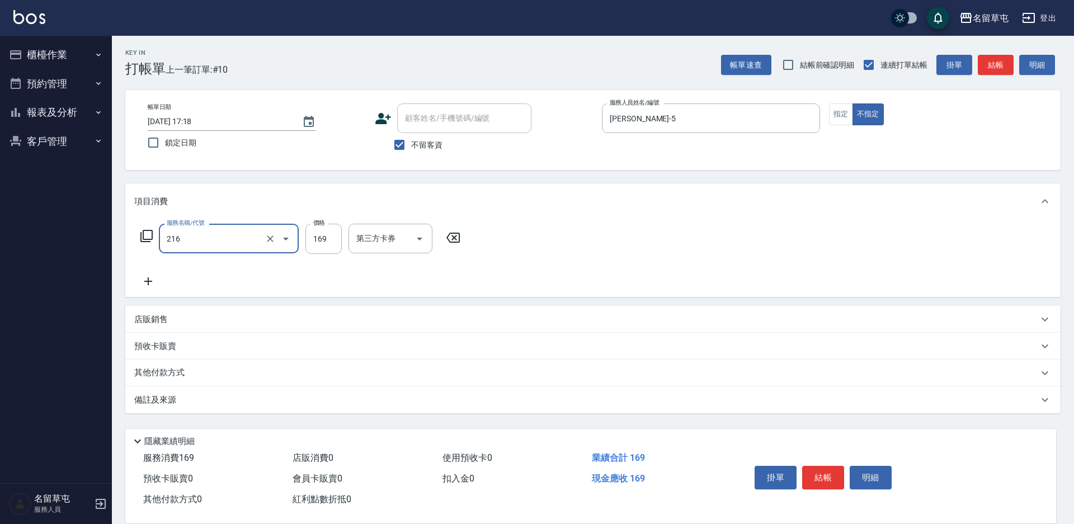
type input "剪髮169(216)"
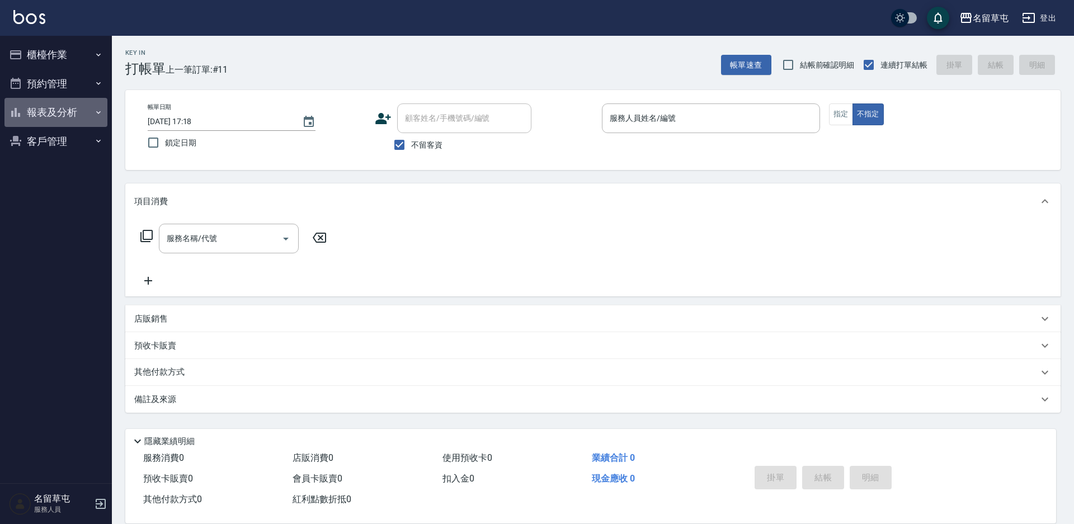
click at [40, 121] on button "報表及分析" at bounding box center [55, 112] width 103 height 29
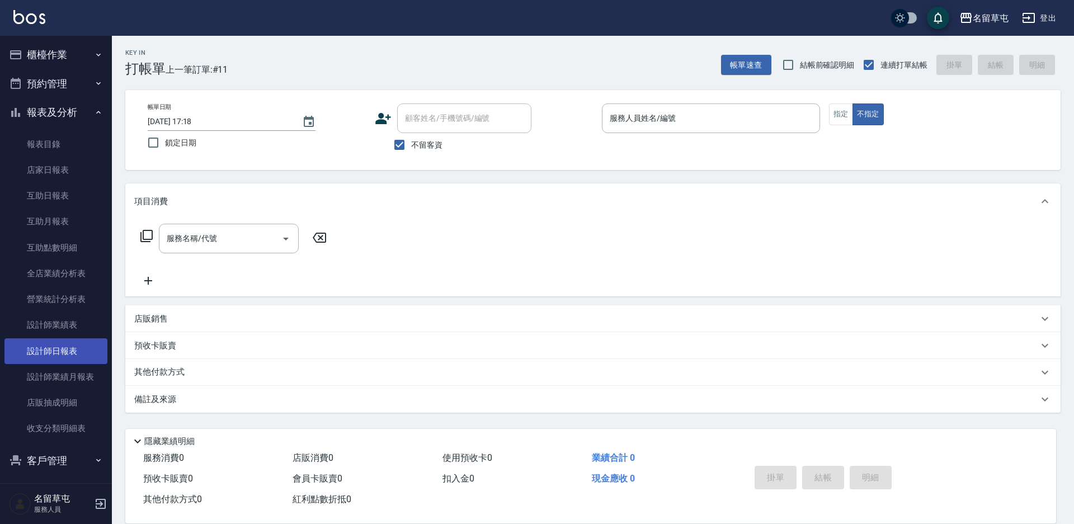
click at [69, 353] on link "設計師日報表" at bounding box center [55, 352] width 103 height 26
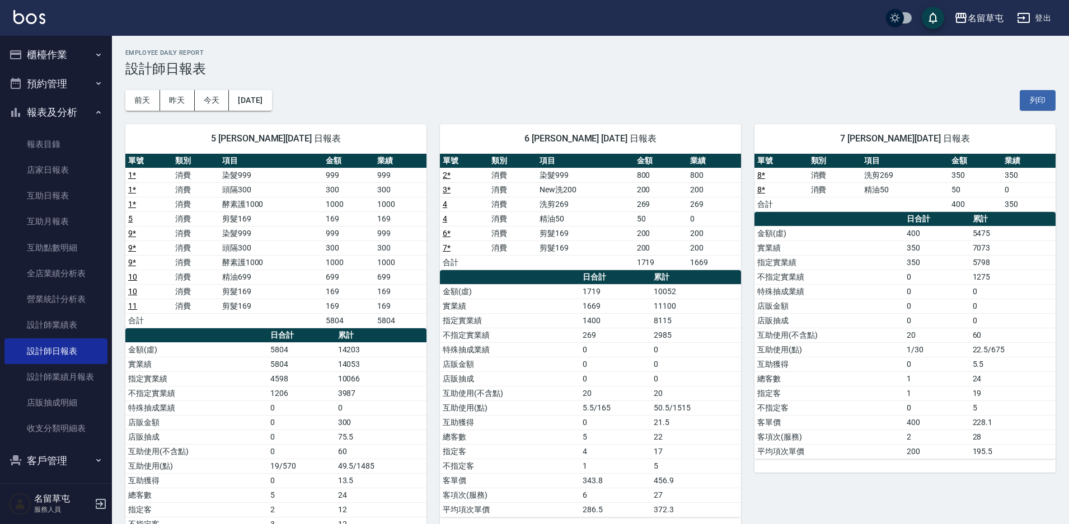
click at [37, 51] on button "櫃檯作業" at bounding box center [55, 54] width 103 height 29
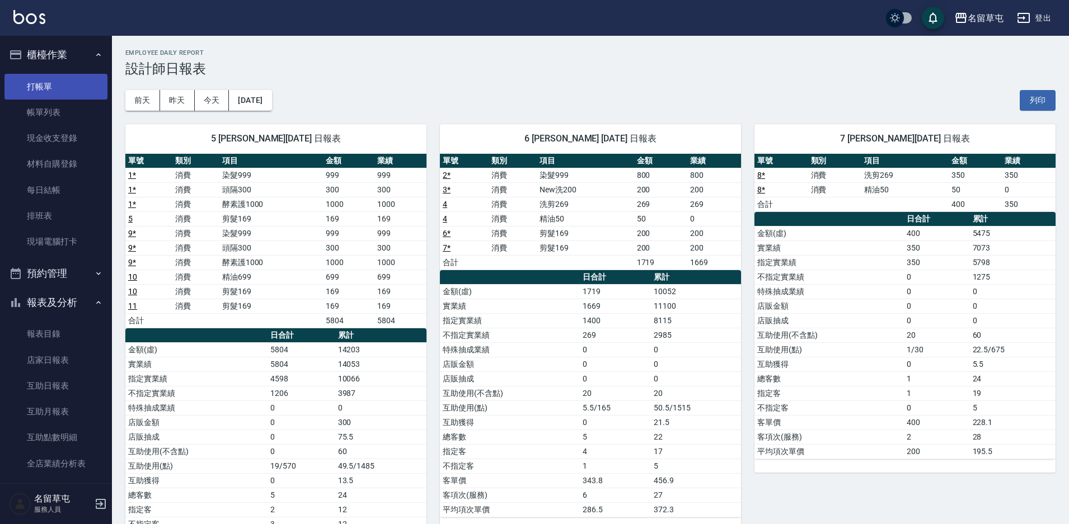
click at [67, 91] on link "打帳單" at bounding box center [55, 87] width 103 height 26
